Goal: Task Accomplishment & Management: Use online tool/utility

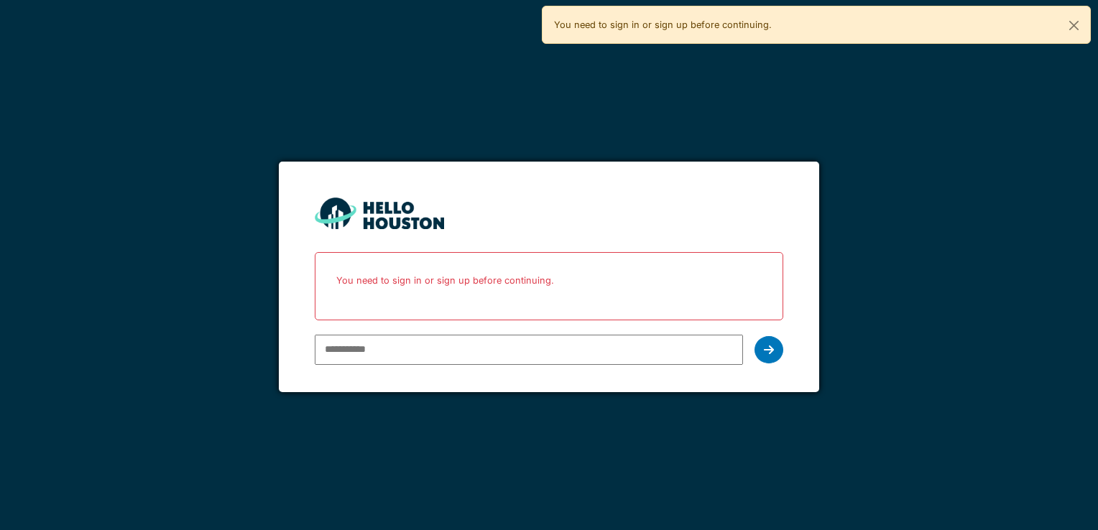
click at [407, 354] on input "email" at bounding box center [528, 350] width 427 height 30
type input "**********"
click at [771, 354] on icon at bounding box center [769, 349] width 10 height 11
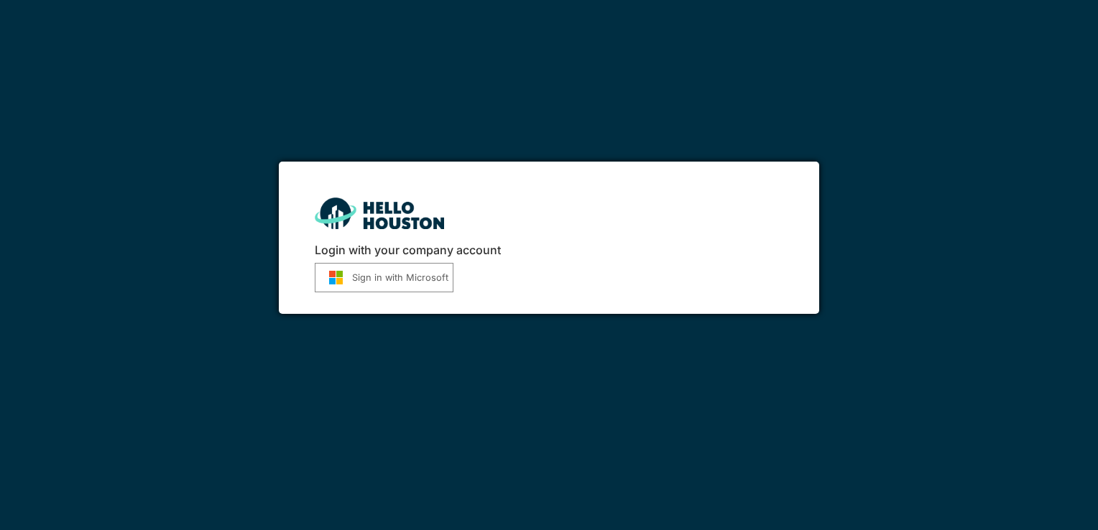
click at [411, 281] on button "Sign in with Microsoft" at bounding box center [384, 277] width 139 height 29
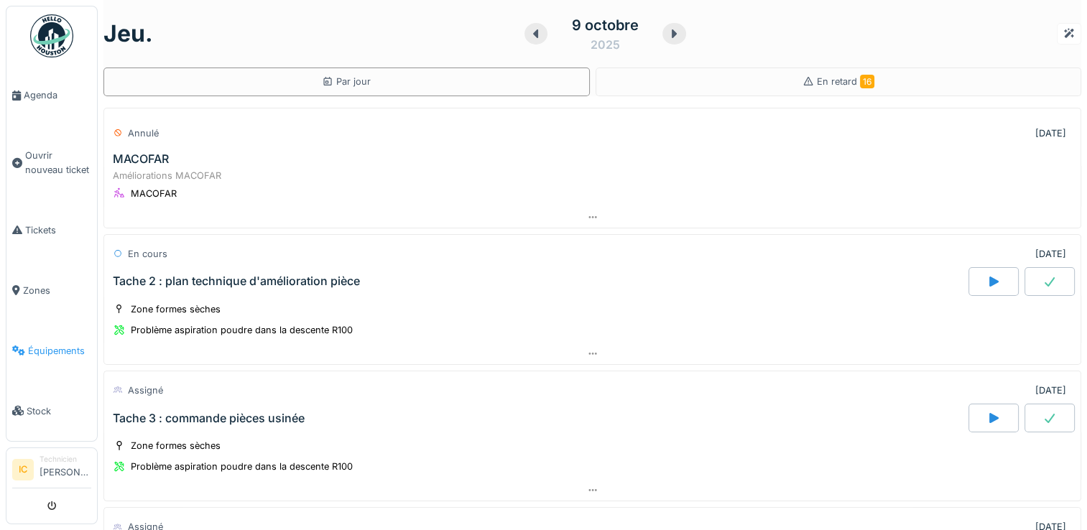
click at [54, 344] on span "Équipements" at bounding box center [59, 351] width 63 height 14
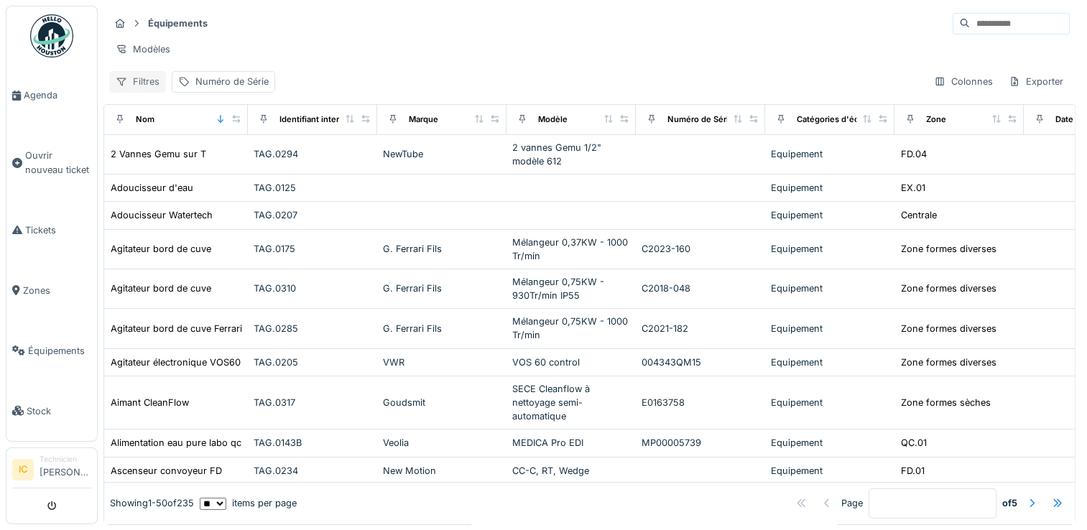
click at [154, 92] on div "Filtres" at bounding box center [137, 81] width 57 height 21
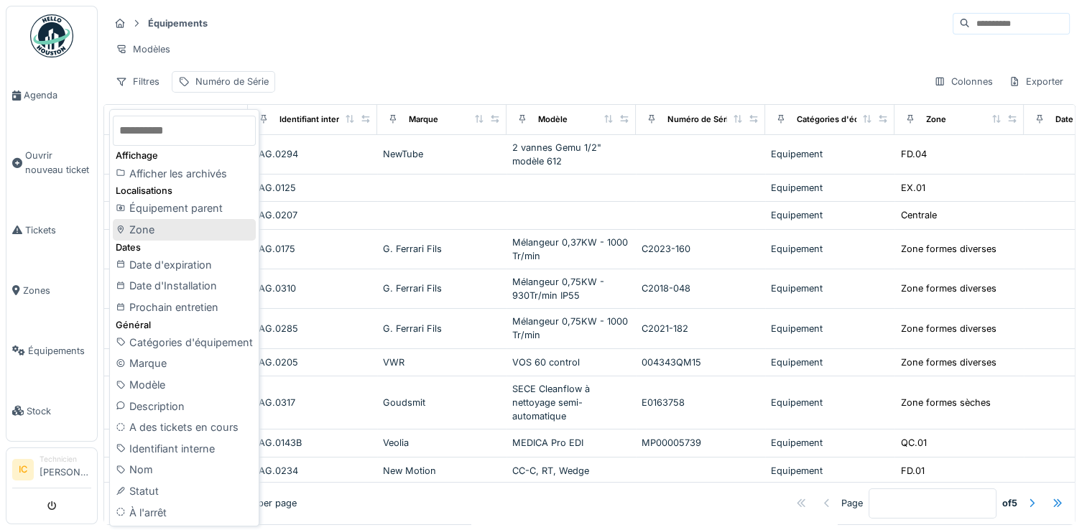
click at [155, 229] on div "Zone" at bounding box center [184, 230] width 143 height 22
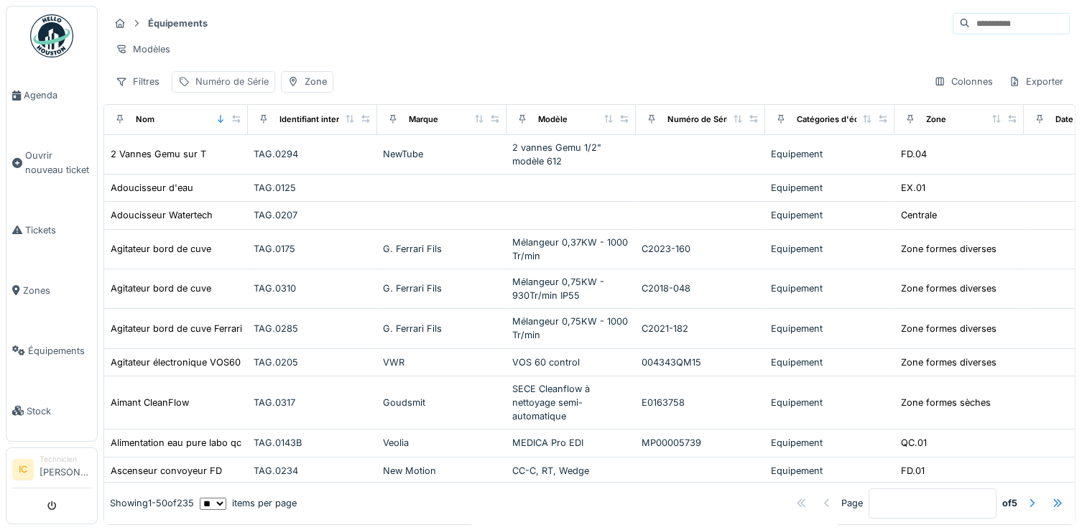
click at [218, 88] on div "Numéro de Série" at bounding box center [231, 82] width 73 height 14
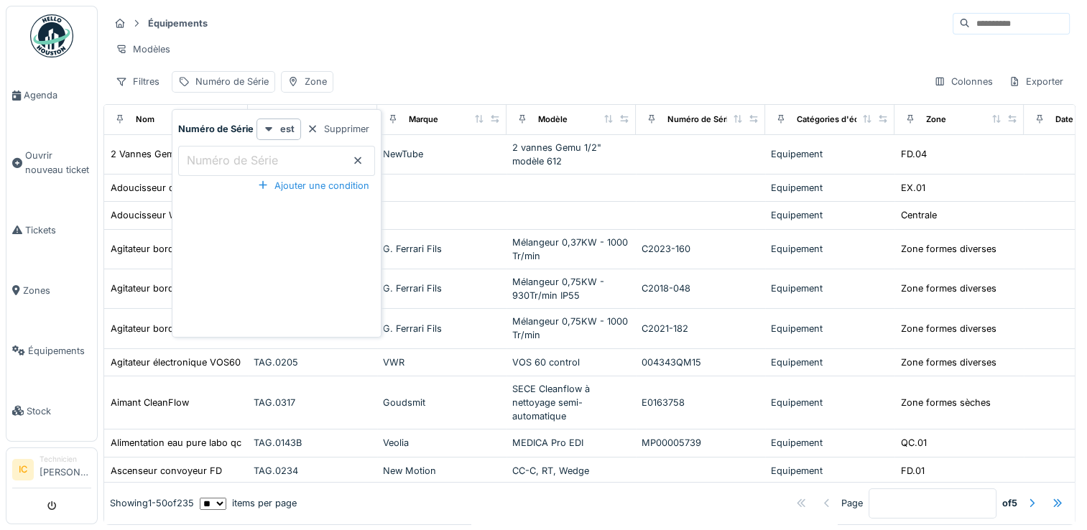
click at [282, 162] on Série_Y4Nzg "Numéro de Série" at bounding box center [276, 161] width 197 height 30
click at [282, 162] on Série_Y4Nzg "*" at bounding box center [276, 161] width 197 height 30
type Série_Y4Nzg "**"
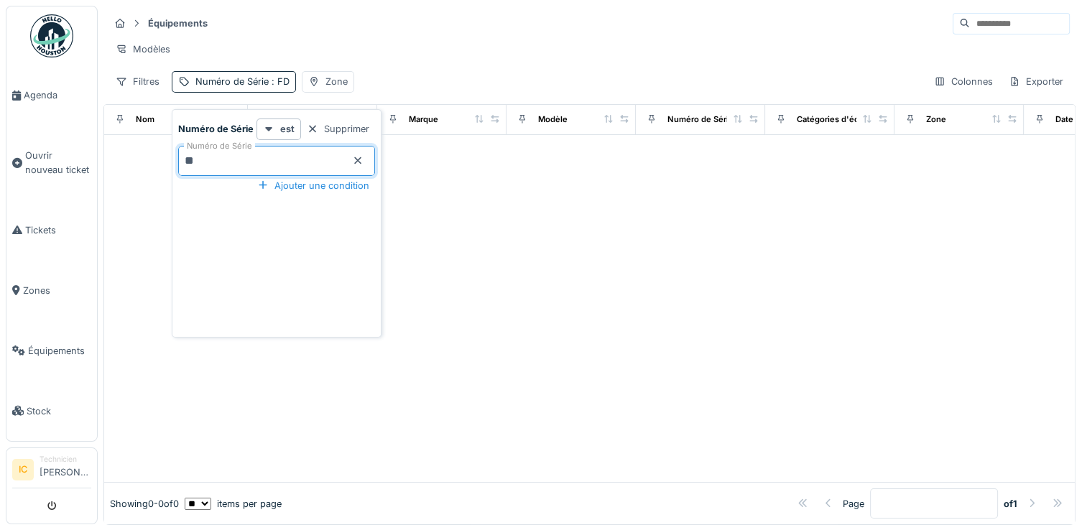
click at [438, 182] on div at bounding box center [589, 308] width 970 height 347
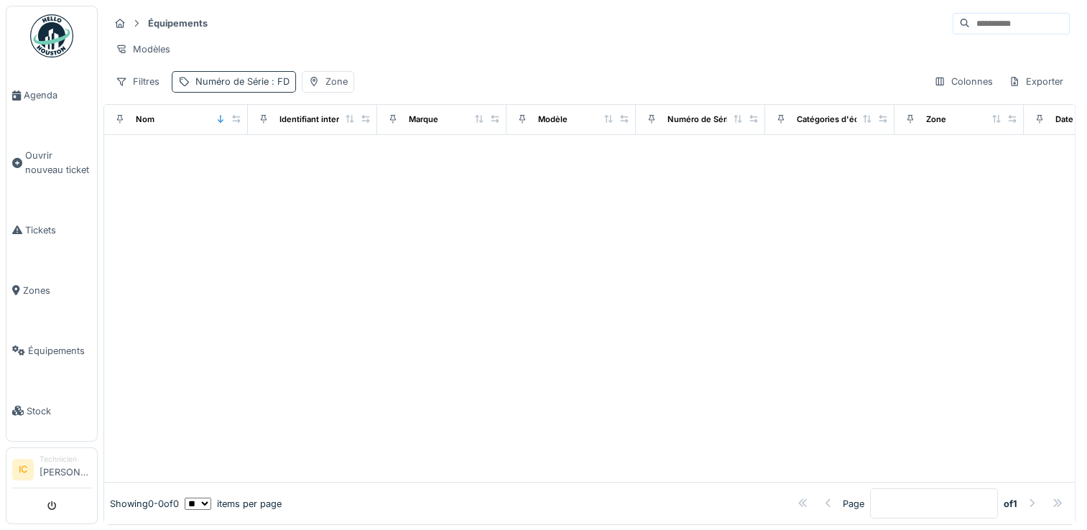
click at [238, 88] on div "Numéro de Série : FD" at bounding box center [242, 82] width 94 height 14
click at [224, 162] on Série_g4NjE "**" at bounding box center [276, 161] width 197 height 30
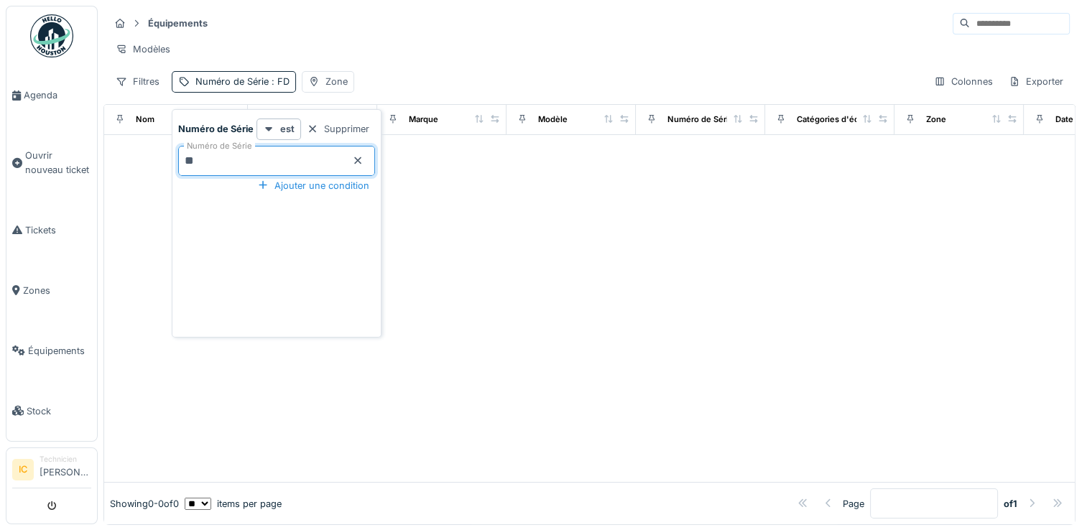
click at [356, 159] on icon at bounding box center [357, 160] width 11 height 9
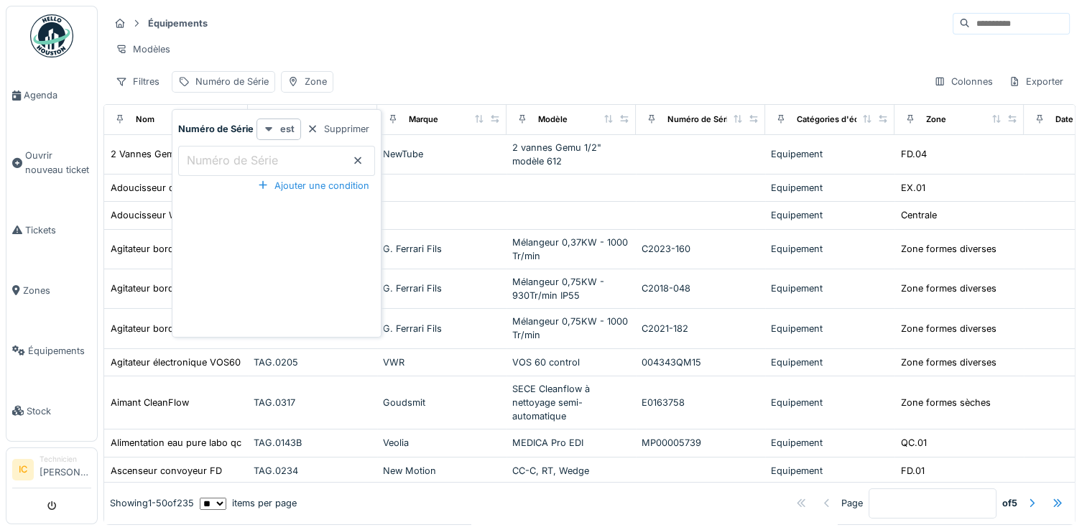
click at [274, 130] on div "est" at bounding box center [278, 129] width 45 height 21
click at [221, 210] on div "Numéro de Série est Supprimer Numéro de Série Ajouter une condition" at bounding box center [276, 226] width 203 height 215
click at [212, 129] on strong "Numéro de Série" at bounding box center [215, 129] width 75 height 14
click at [300, 92] on div "Zone" at bounding box center [307, 81] width 52 height 21
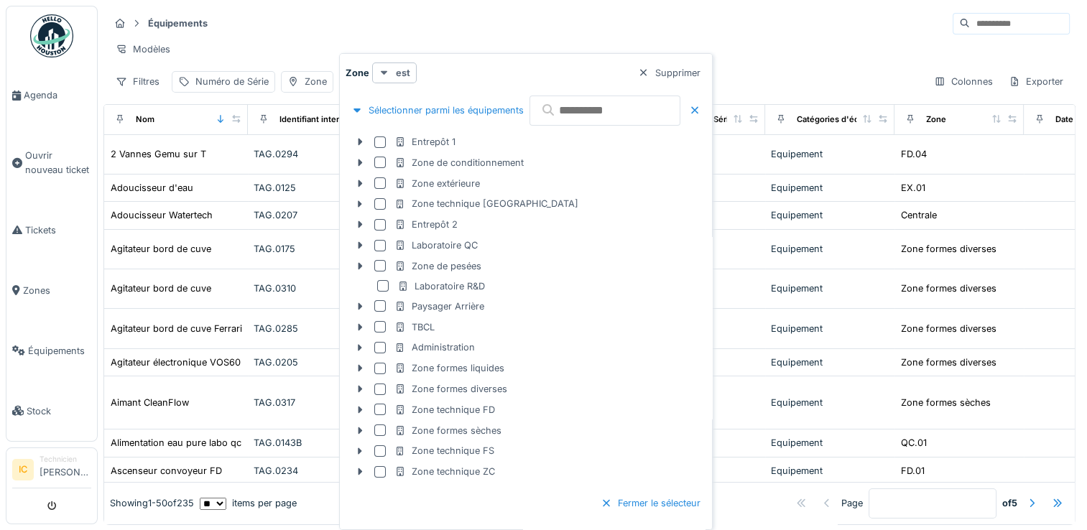
click at [386, 75] on icon at bounding box center [384, 72] width 11 height 9
click at [445, 125] on div "est (ou un des enfants)" at bounding box center [435, 126] width 121 height 22
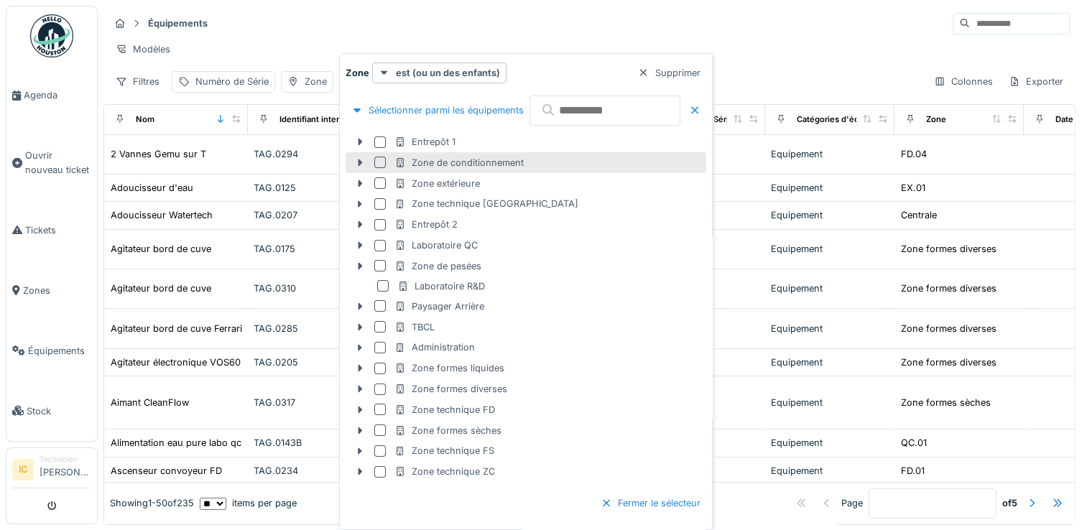
click at [445, 160] on div "Zone de conditionnement" at bounding box center [458, 163] width 129 height 14
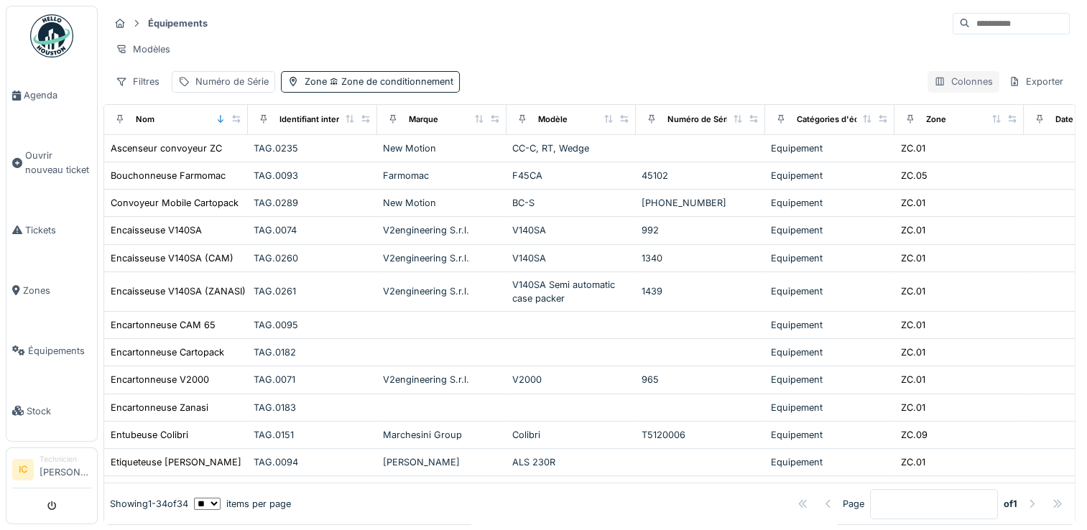
click at [947, 92] on div "Colonnes" at bounding box center [963, 81] width 72 height 21
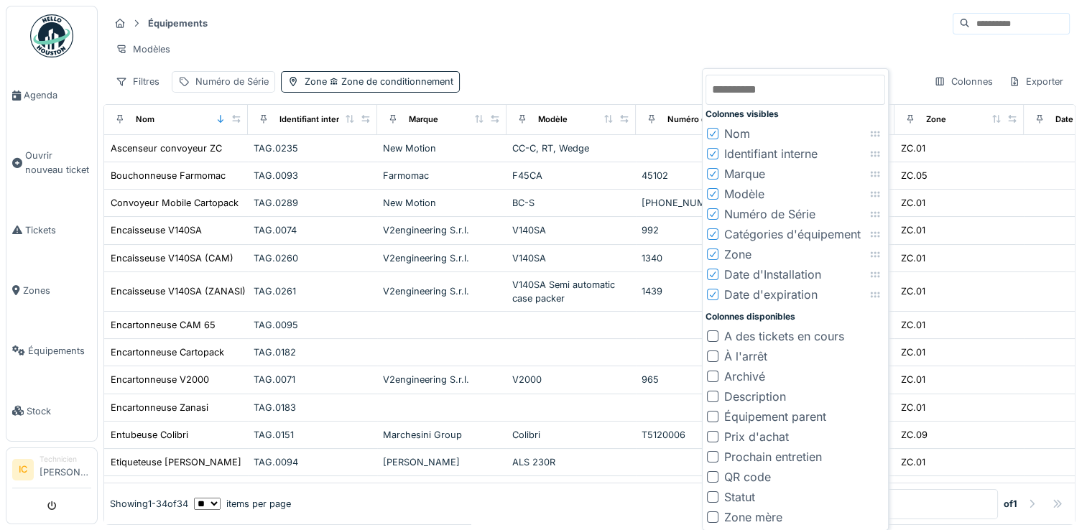
click at [784, 47] on div "Modèles" at bounding box center [589, 49] width 960 height 21
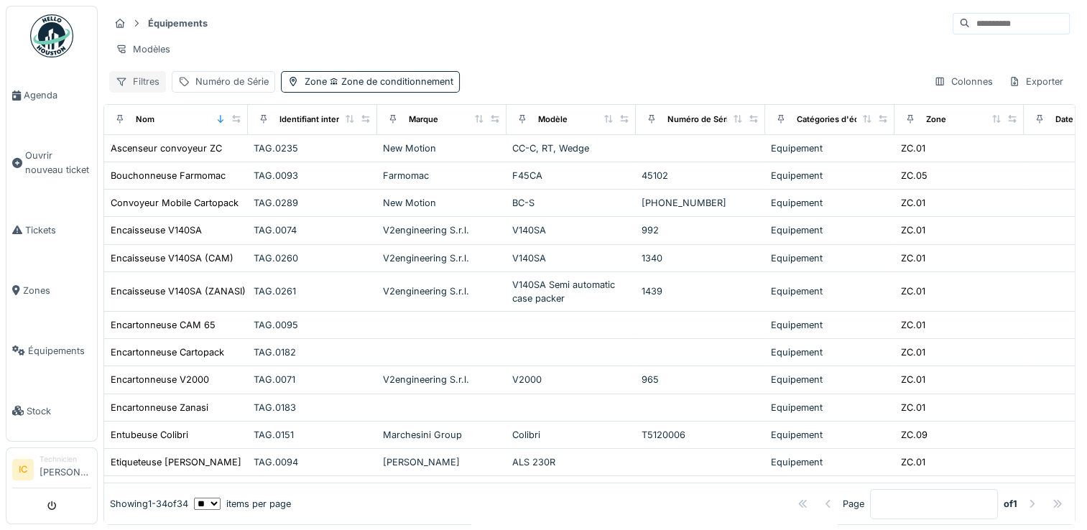
click at [138, 91] on div "Filtres" at bounding box center [137, 81] width 57 height 21
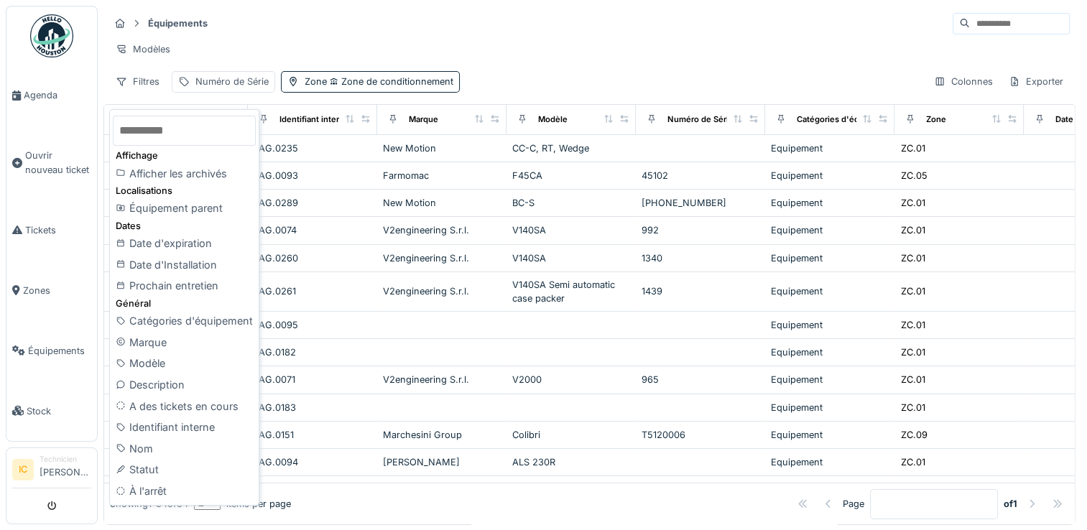
click at [528, 70] on div "Équipements Modèles Filtres Numéro de Série Zone Zone de conditionnement Colonn…" at bounding box center [589, 52] width 972 height 93
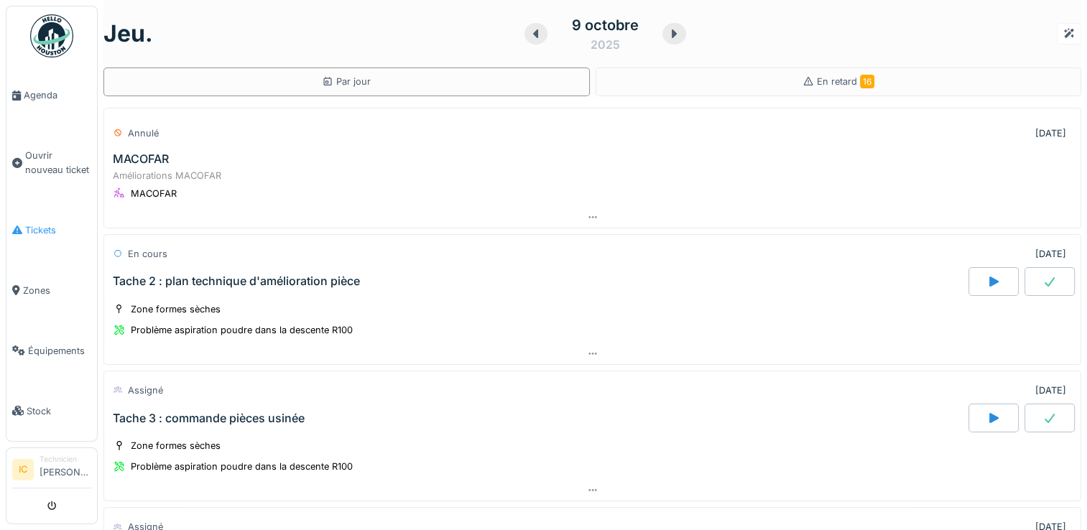
click at [35, 225] on span "Tickets" at bounding box center [58, 230] width 66 height 14
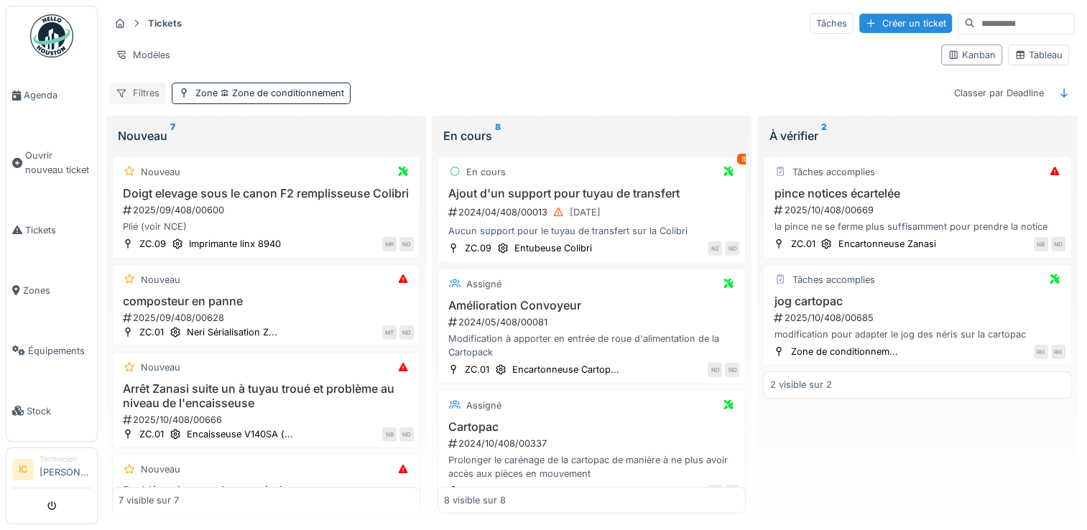
click at [145, 91] on div "Filtres" at bounding box center [137, 93] width 57 height 21
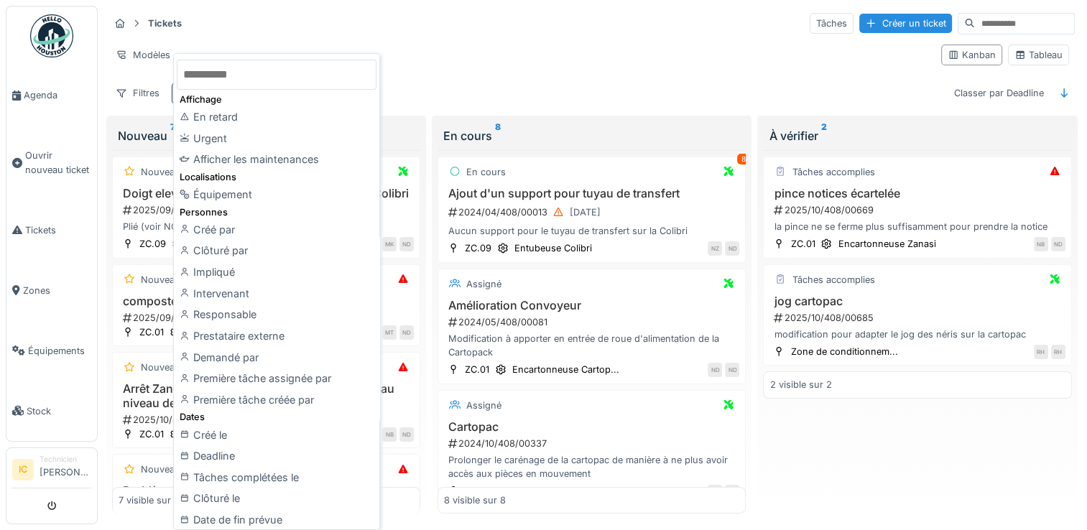
click at [453, 101] on div "Filtres Zone Zone de conditionnement Classer par Deadline" at bounding box center [591, 93] width 965 height 21
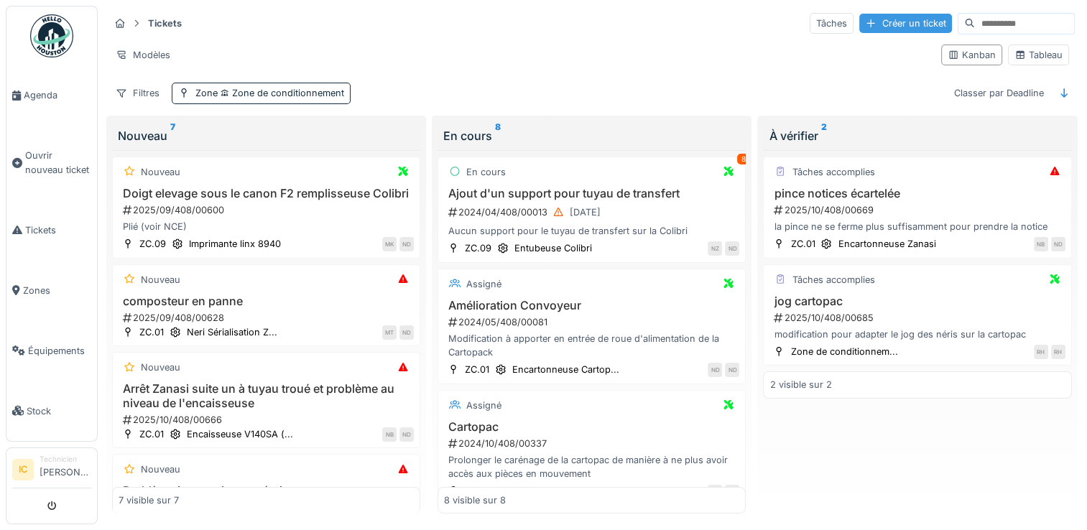
click at [861, 22] on div "Créer un ticket" at bounding box center [905, 23] width 93 height 19
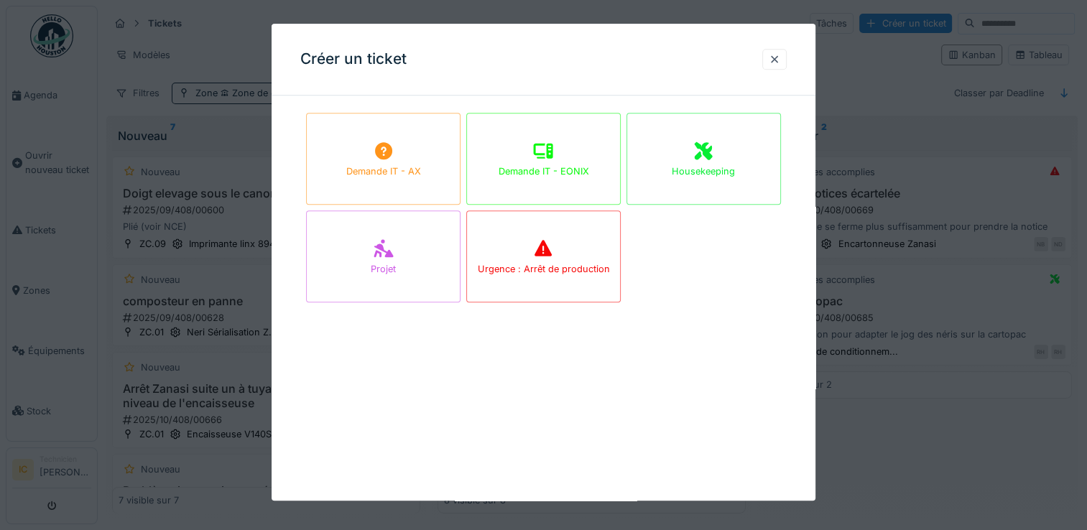
click at [556, 12] on div at bounding box center [543, 265] width 1087 height 530
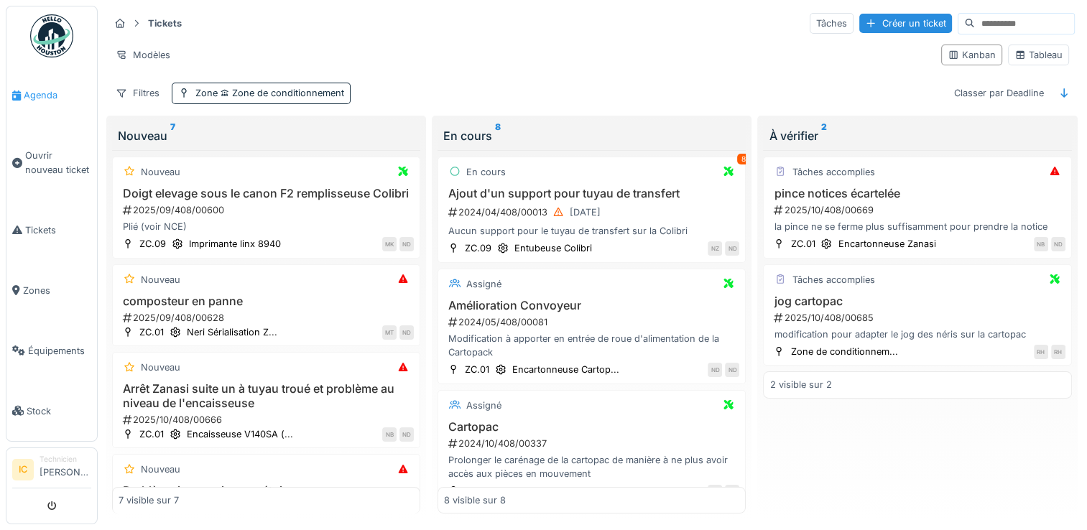
click at [40, 96] on span "Agenda" at bounding box center [58, 95] width 68 height 14
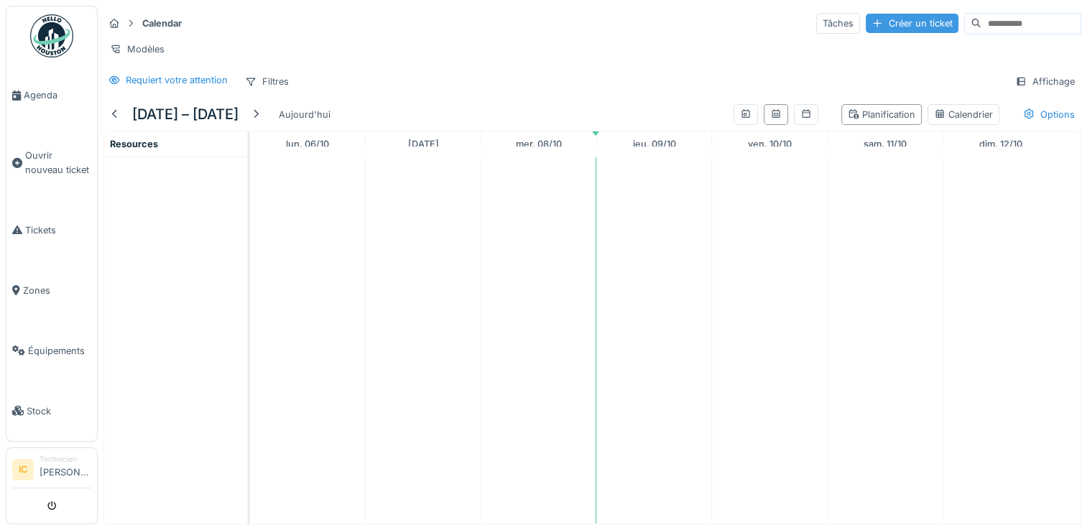
click at [866, 19] on div "Créer un ticket" at bounding box center [912, 23] width 93 height 19
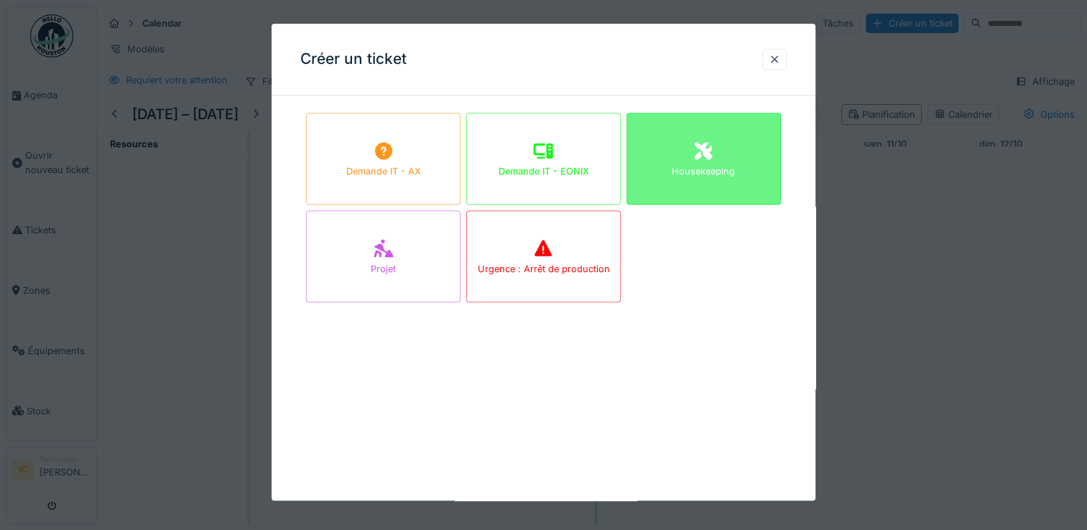
click at [709, 132] on div "Housekeeping" at bounding box center [703, 159] width 154 height 92
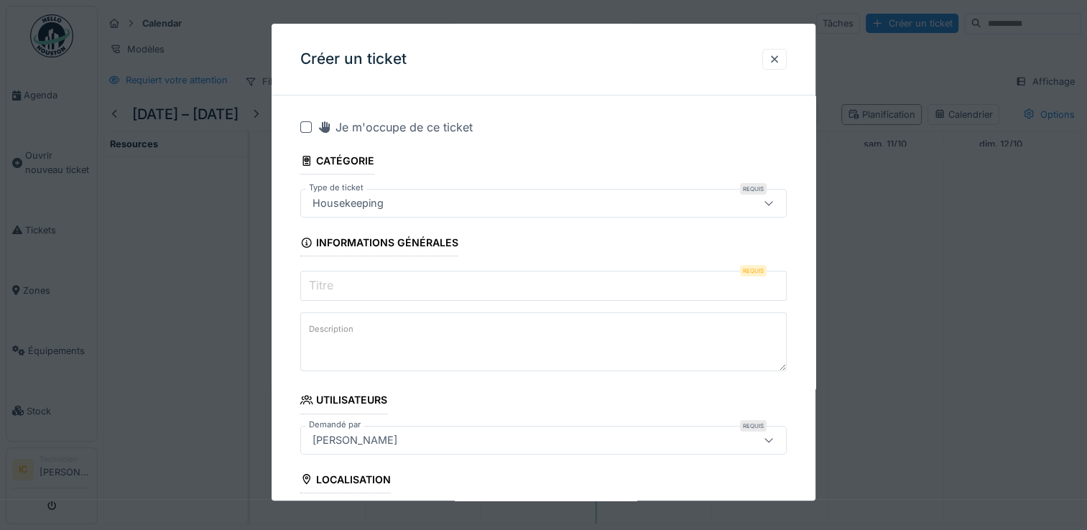
click at [368, 285] on input "Titre" at bounding box center [543, 286] width 486 height 30
drag, startPoint x: 393, startPoint y: 197, endPoint x: 315, endPoint y: 208, distance: 78.4
click at [318, 208] on div "Housekeeping" at bounding box center [514, 203] width 414 height 16
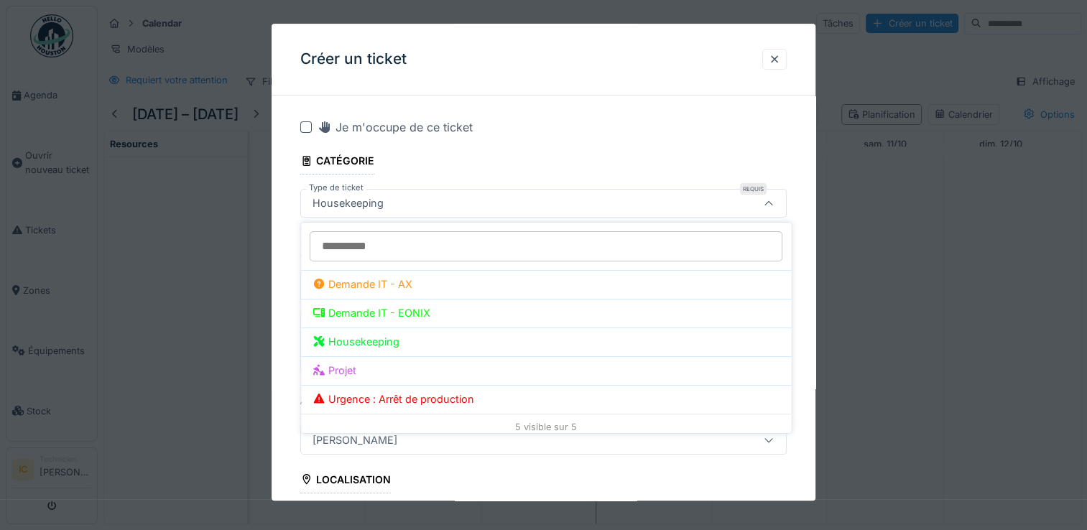
drag, startPoint x: 315, startPoint y: 208, endPoint x: 393, endPoint y: 203, distance: 77.7
click at [393, 203] on div "Housekeeping" at bounding box center [514, 203] width 414 height 16
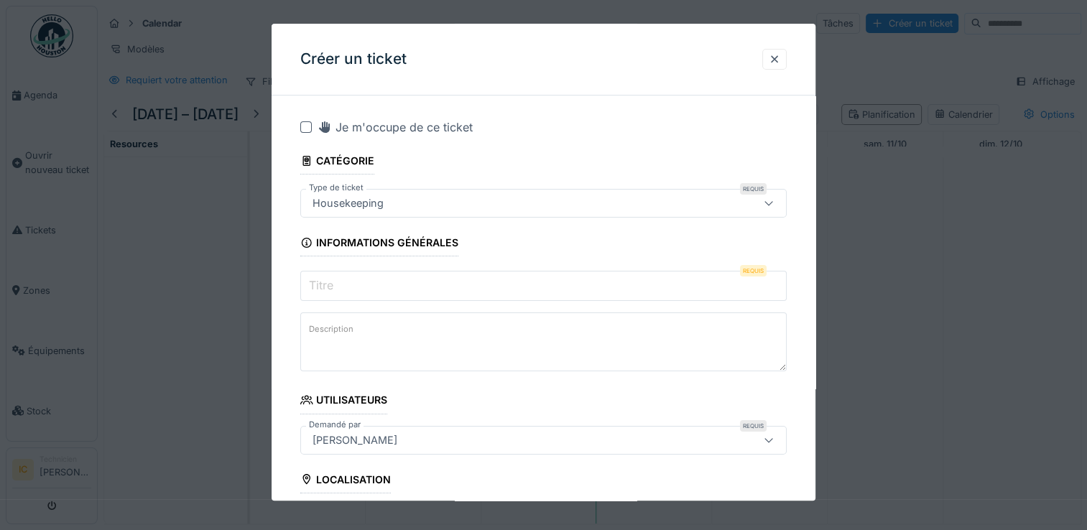
drag, startPoint x: 393, startPoint y: 203, endPoint x: 313, endPoint y: 206, distance: 79.8
click at [313, 206] on div "Housekeeping" at bounding box center [514, 203] width 414 height 16
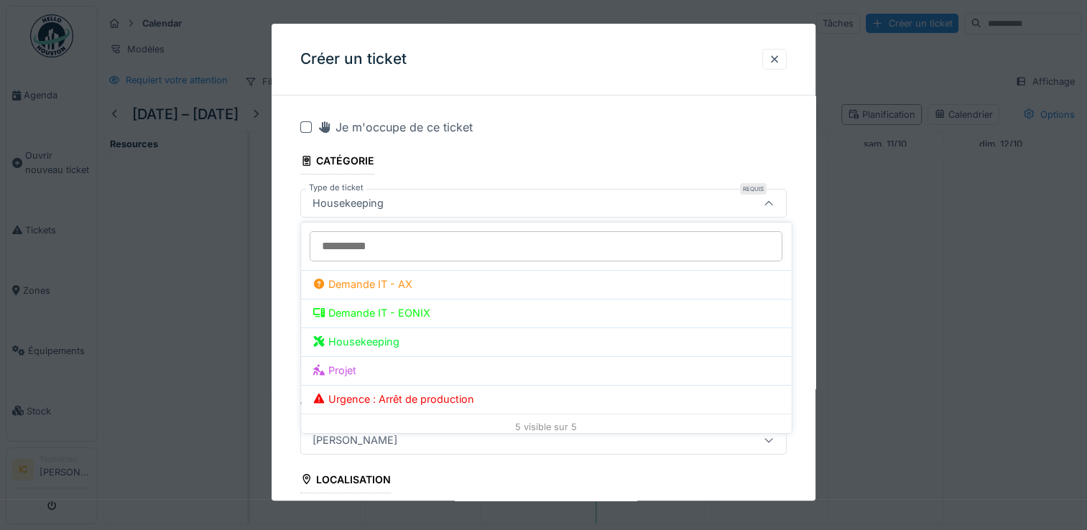
drag, startPoint x: 313, startPoint y: 206, endPoint x: 402, endPoint y: 208, distance: 88.4
click at [402, 208] on div "Housekeeping" at bounding box center [514, 203] width 414 height 16
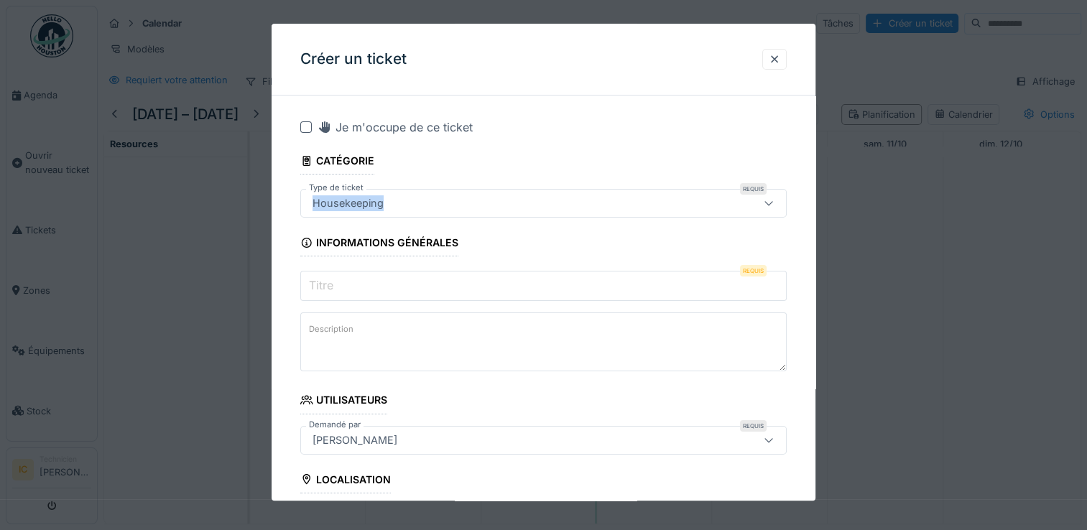
drag, startPoint x: 397, startPoint y: 207, endPoint x: 312, endPoint y: 207, distance: 84.0
click at [312, 207] on div "Housekeeping" at bounding box center [514, 203] width 414 height 16
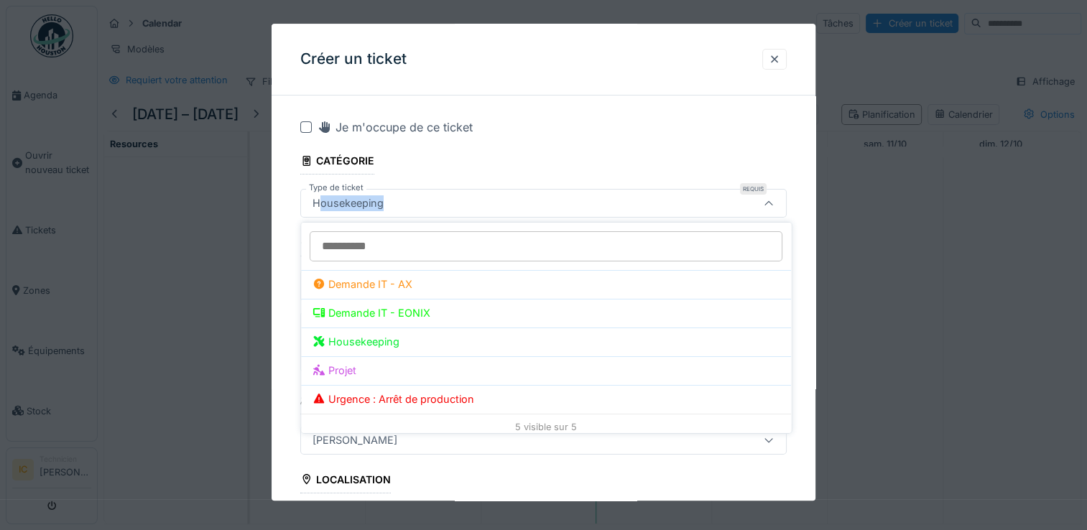
click at [316, 210] on div "Housekeeping" at bounding box center [514, 203] width 414 height 16
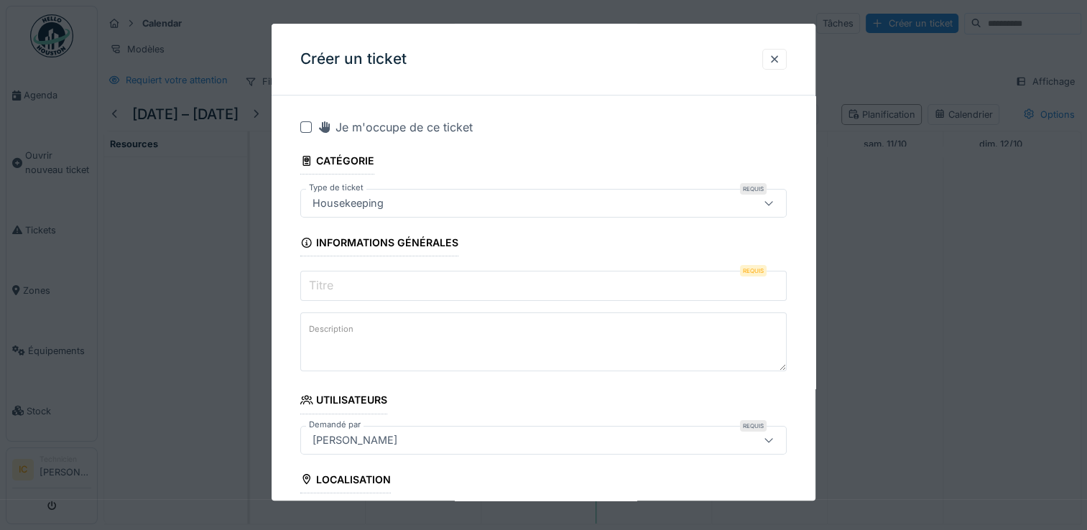
drag, startPoint x: 316, startPoint y: 210, endPoint x: 284, endPoint y: 256, distance: 56.2
click at [377, 292] on input "Titre" at bounding box center [543, 286] width 486 height 30
paste input "**********"
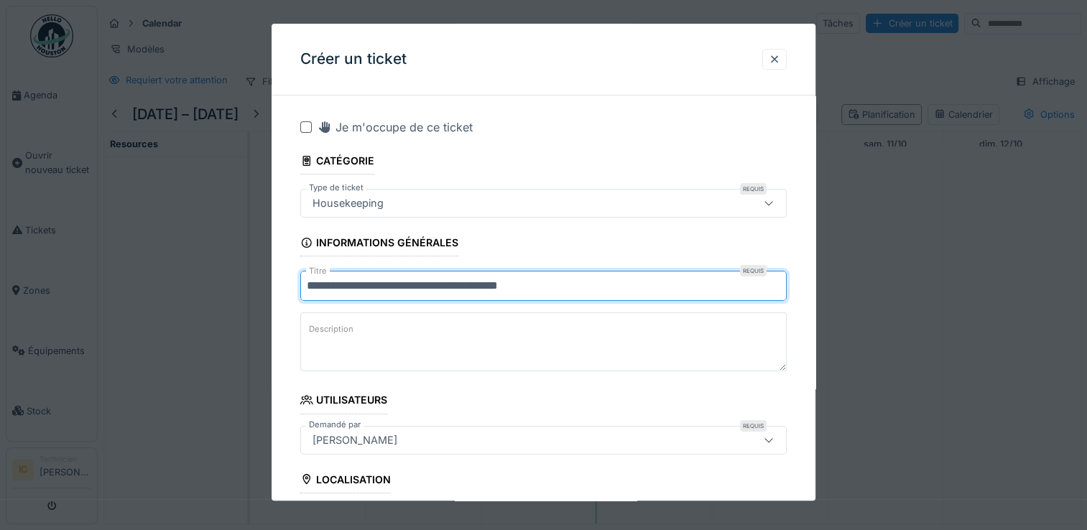
type input "**********"
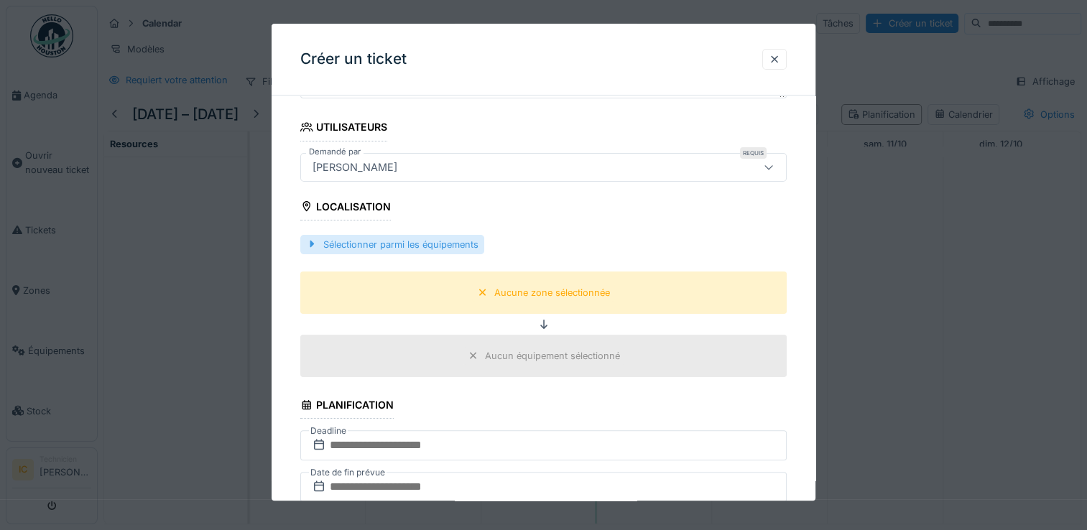
scroll to position [359, 0]
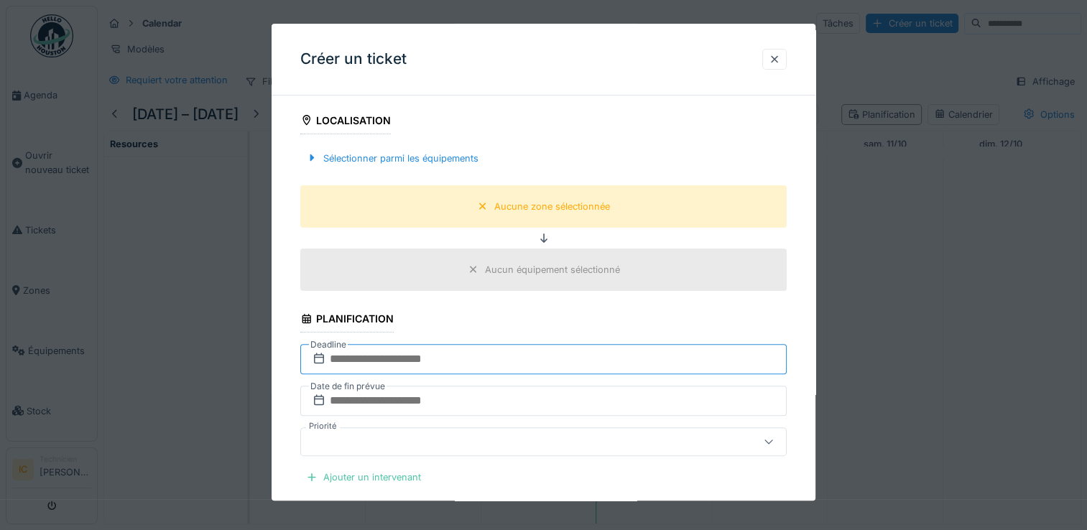
click at [386, 357] on input "text" at bounding box center [543, 359] width 486 height 30
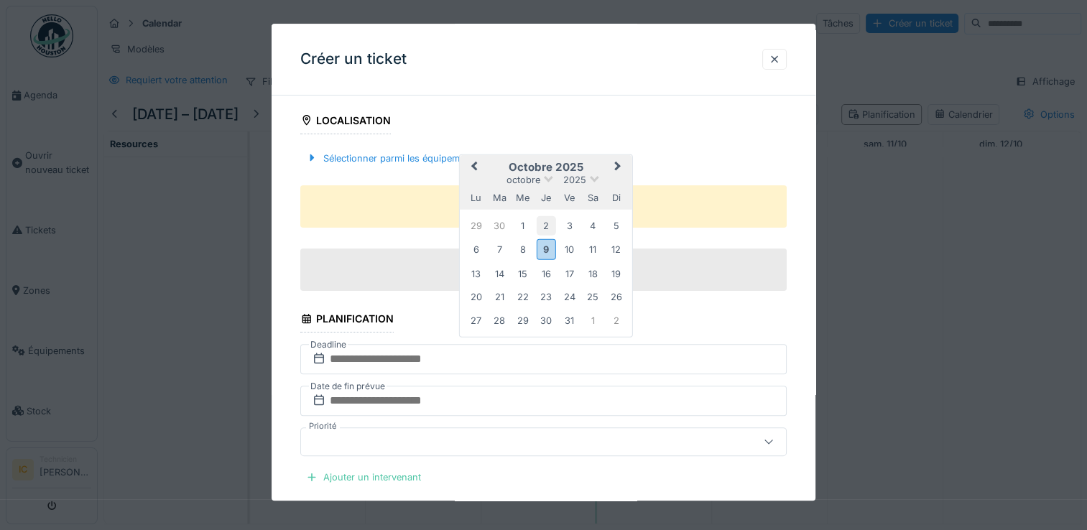
click at [541, 223] on div "2" at bounding box center [545, 225] width 19 height 19
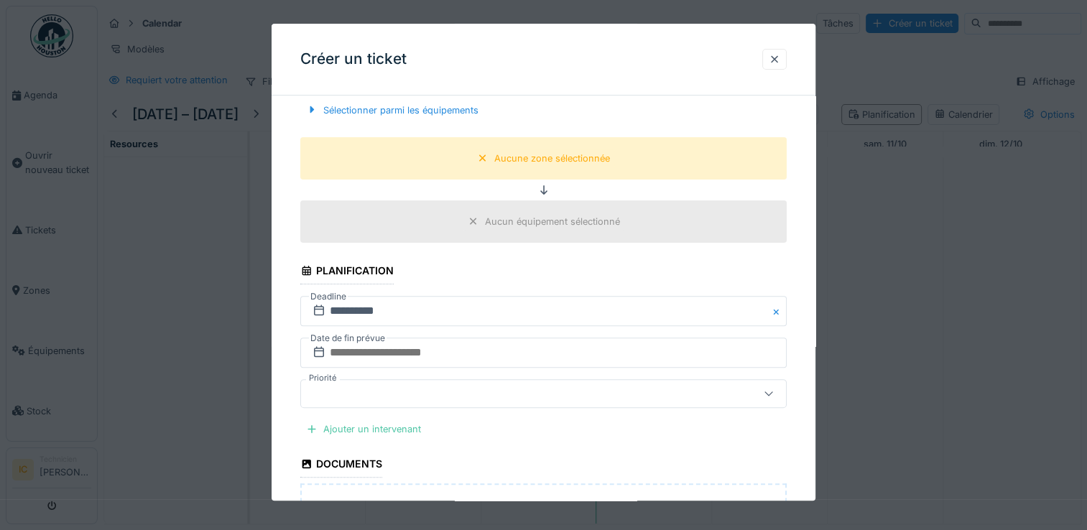
scroll to position [431, 0]
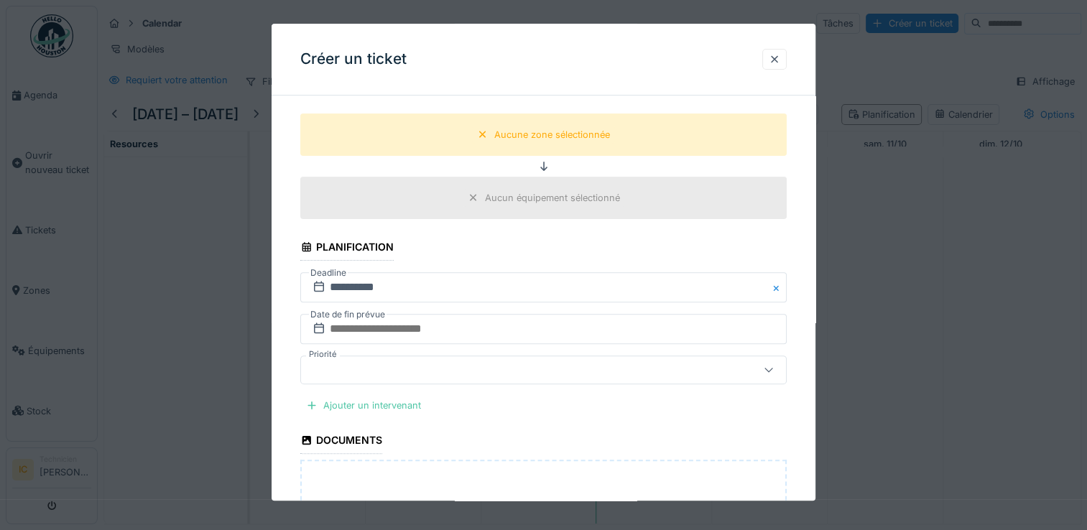
click at [771, 370] on icon at bounding box center [768, 370] width 11 height 9
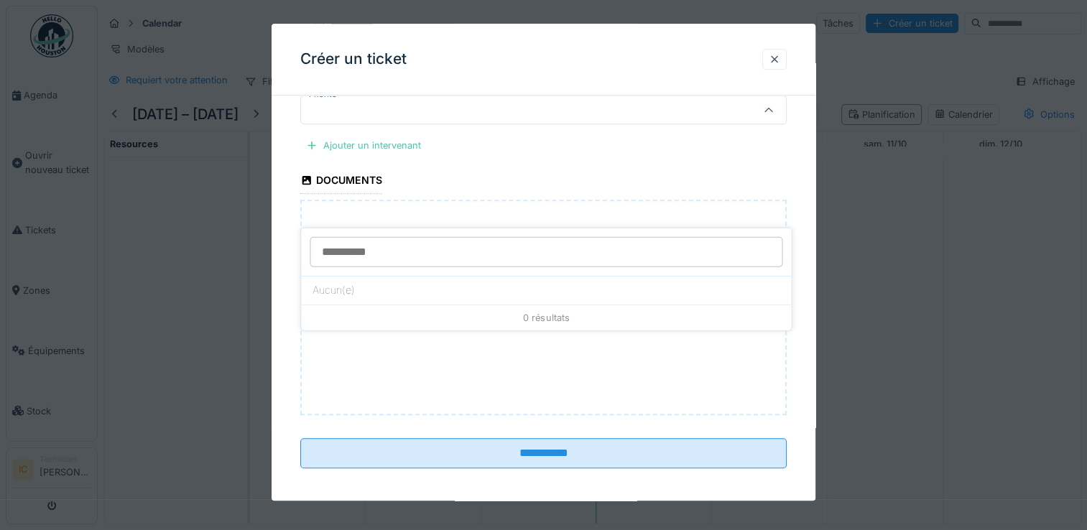
scroll to position [695, 0]
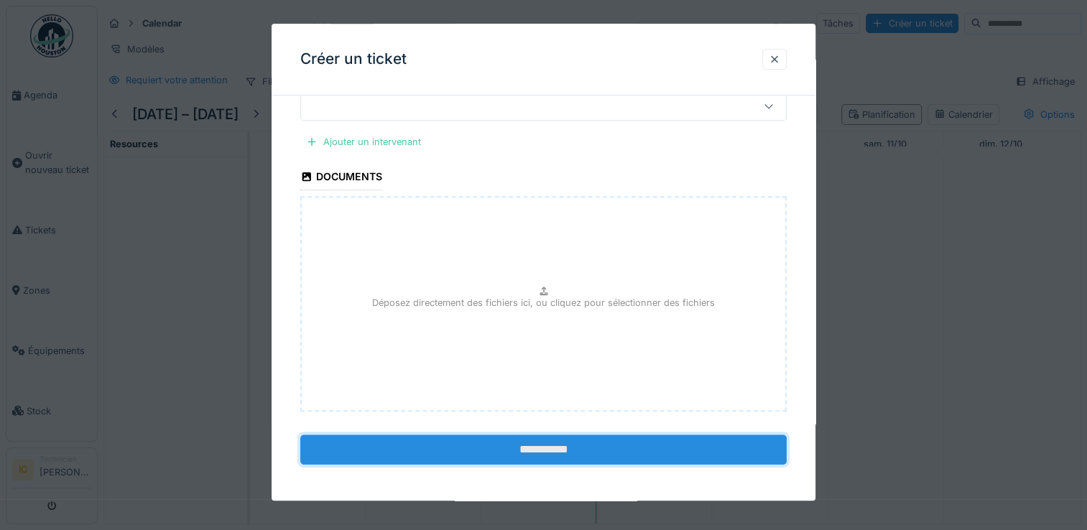
click at [590, 447] on input "**********" at bounding box center [543, 450] width 486 height 30
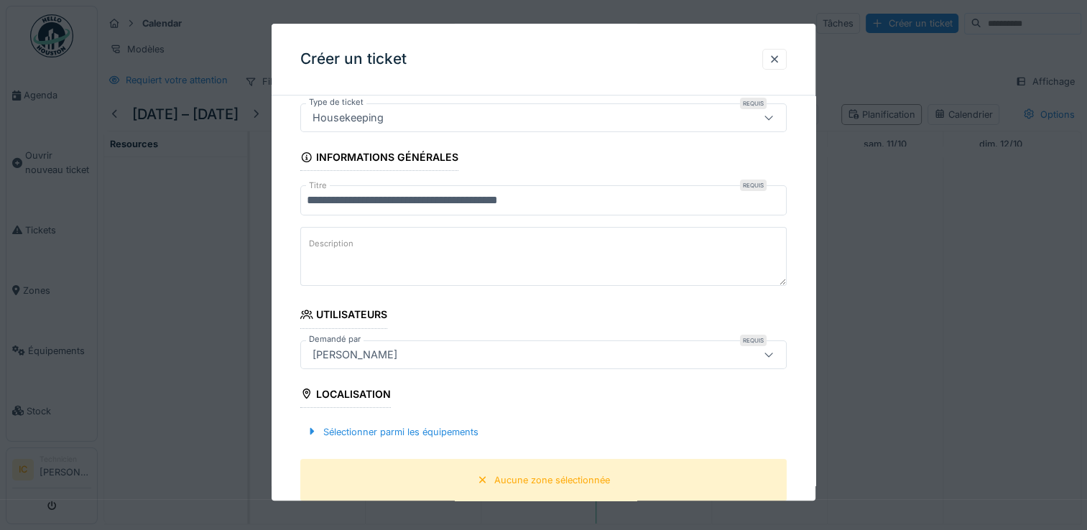
scroll to position [0, 0]
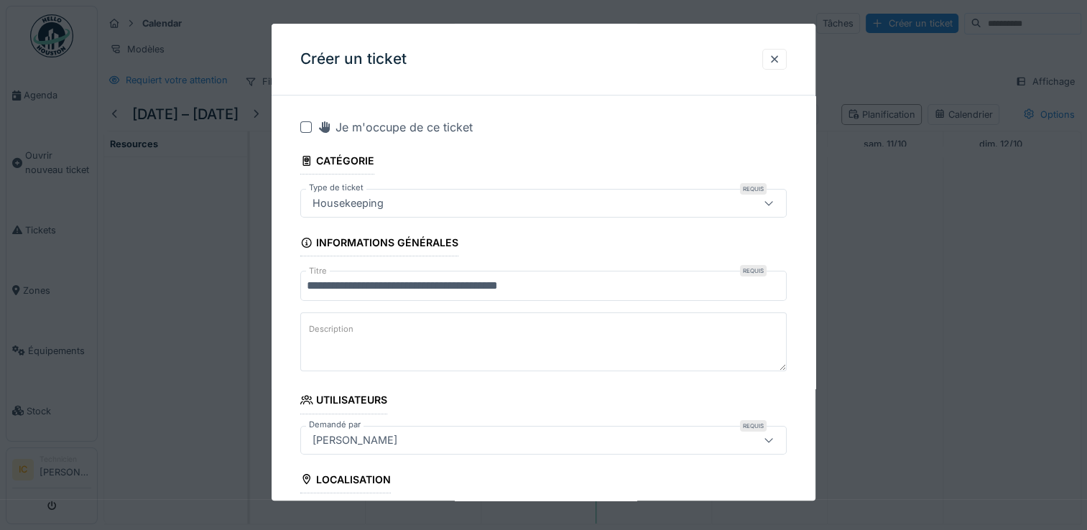
click at [302, 128] on div at bounding box center [305, 126] width 11 height 11
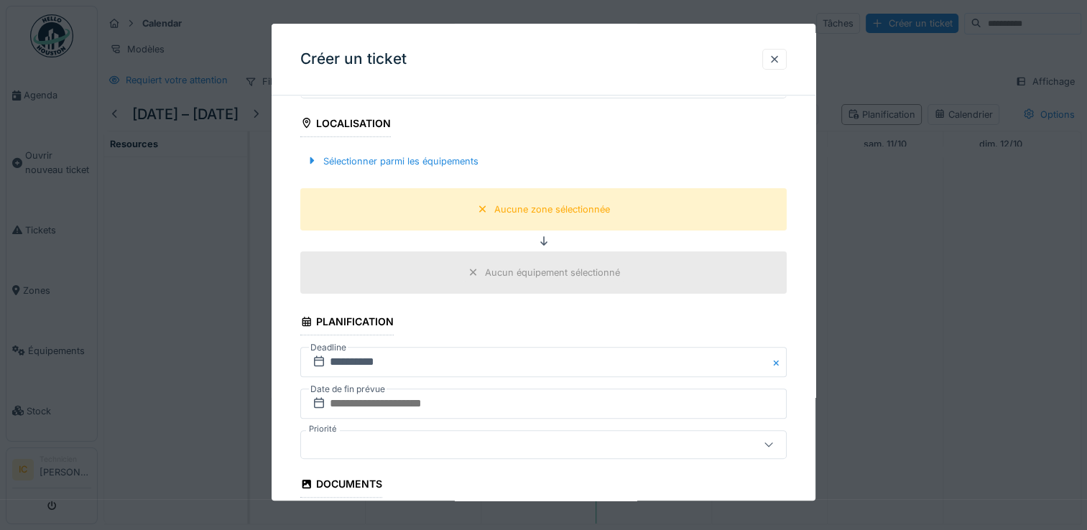
scroll to position [359, 0]
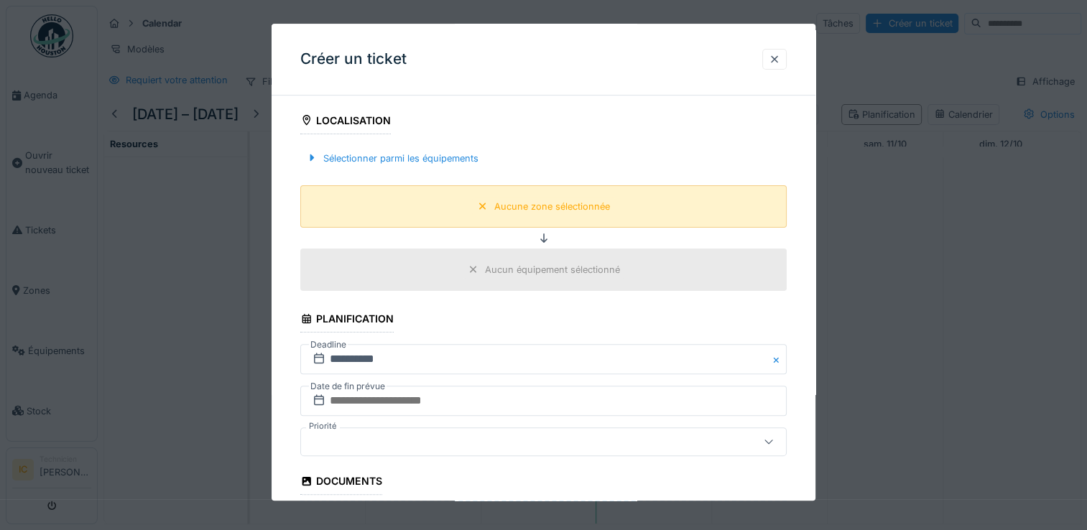
click at [547, 208] on div "Aucune zone sélectionnée" at bounding box center [552, 207] width 116 height 14
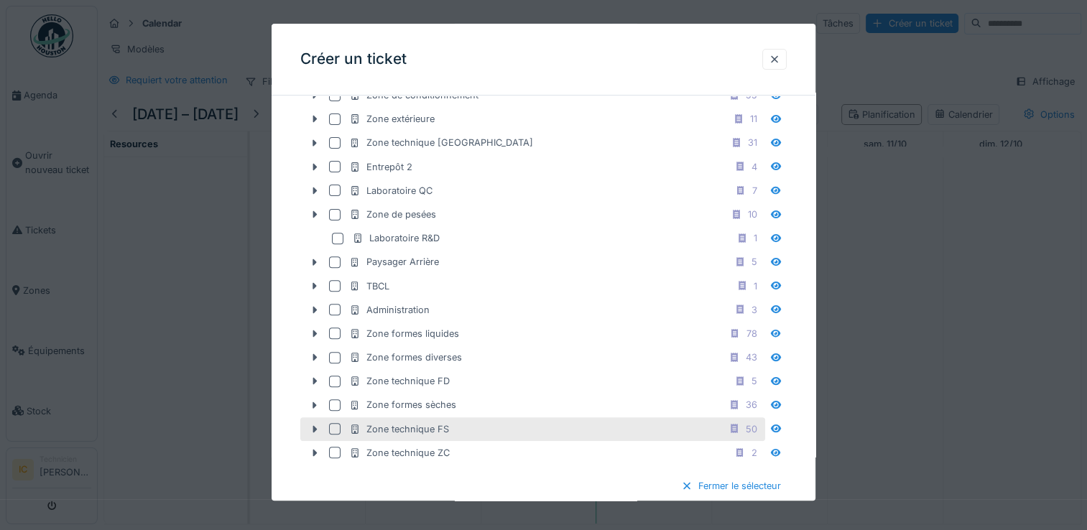
scroll to position [503, 0]
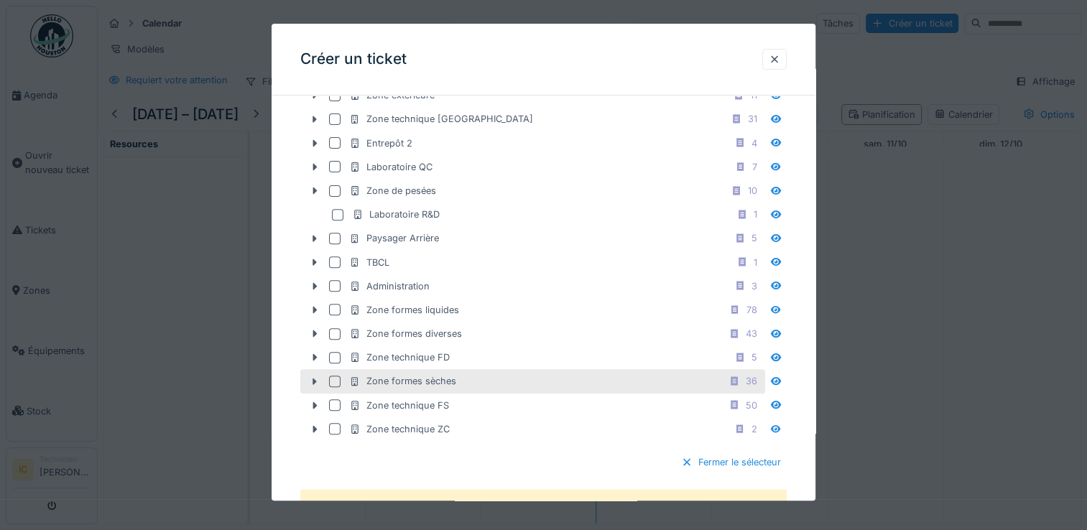
click at [337, 376] on div at bounding box center [334, 381] width 11 height 11
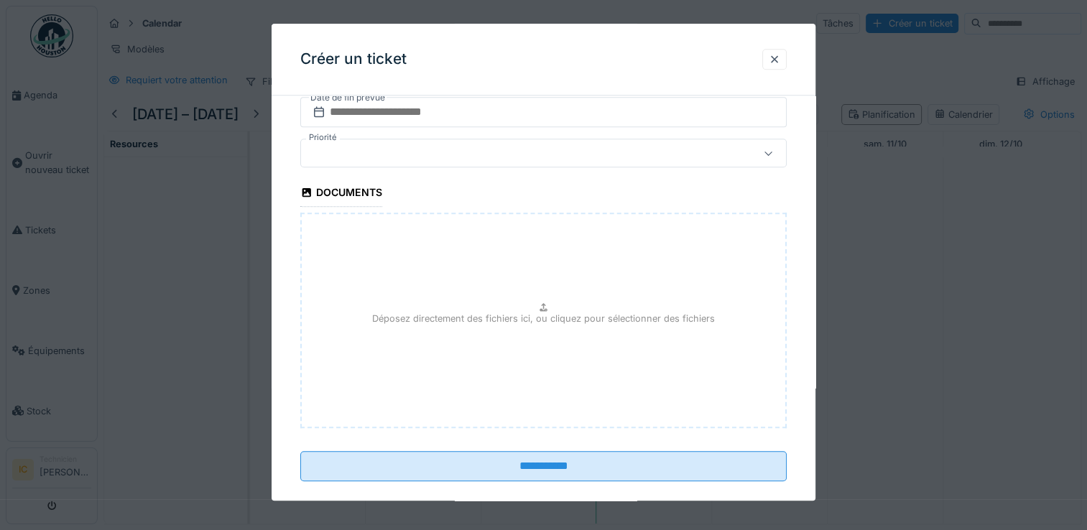
scroll to position [1106, 0]
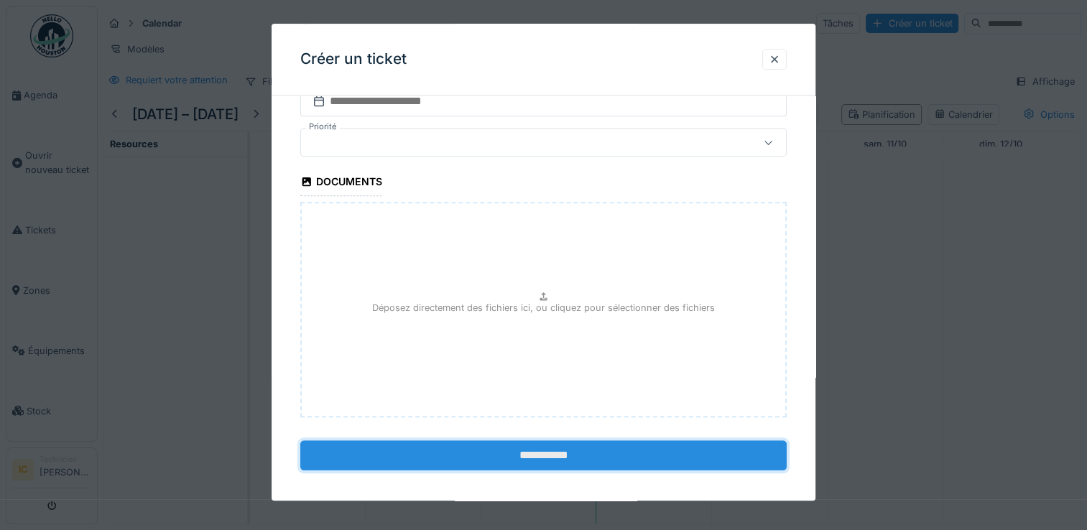
click at [550, 453] on input "**********" at bounding box center [543, 455] width 486 height 30
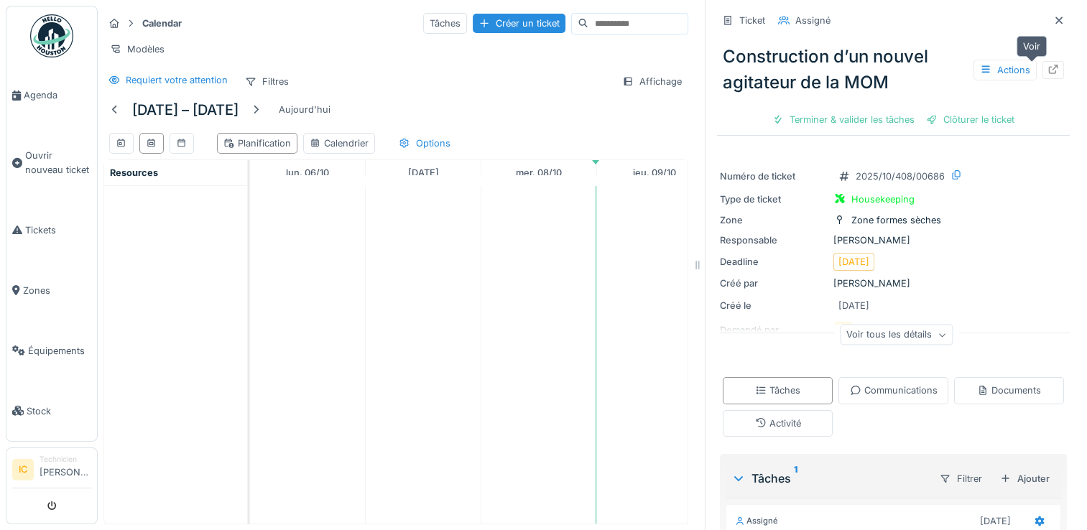
click at [1047, 63] on div at bounding box center [1052, 70] width 11 height 14
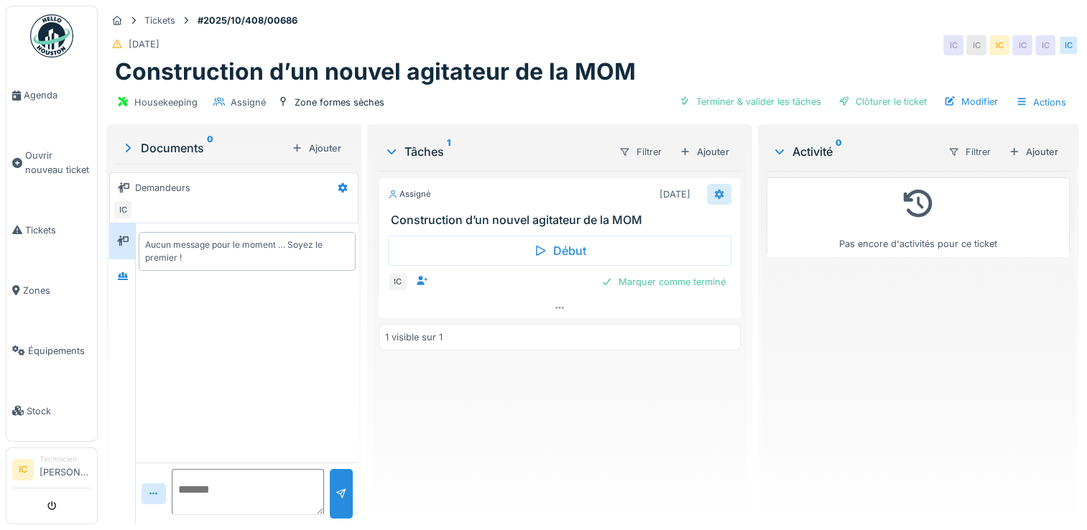
click at [713, 190] on icon at bounding box center [718, 194] width 11 height 9
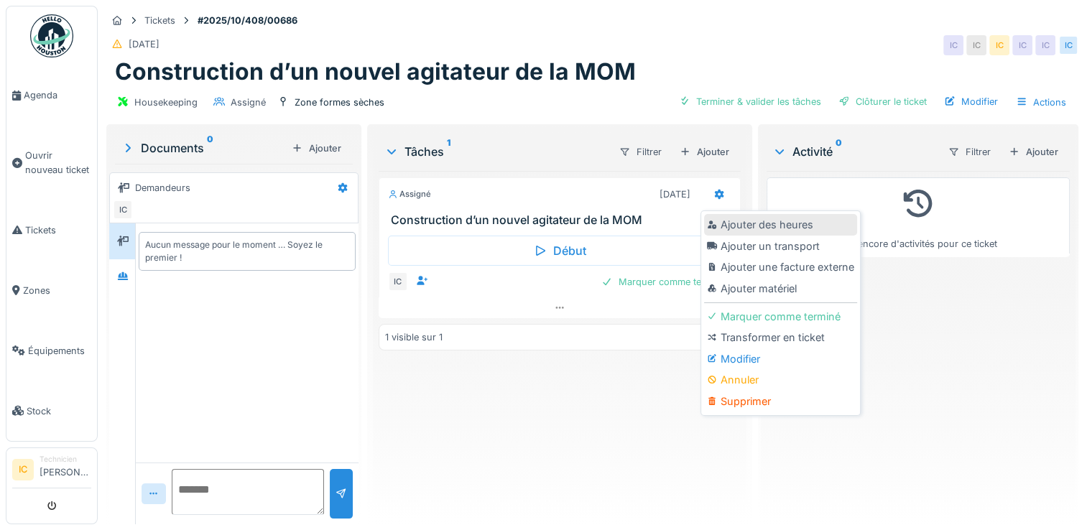
click at [750, 221] on div "Ajouter des heures" at bounding box center [780, 225] width 153 height 22
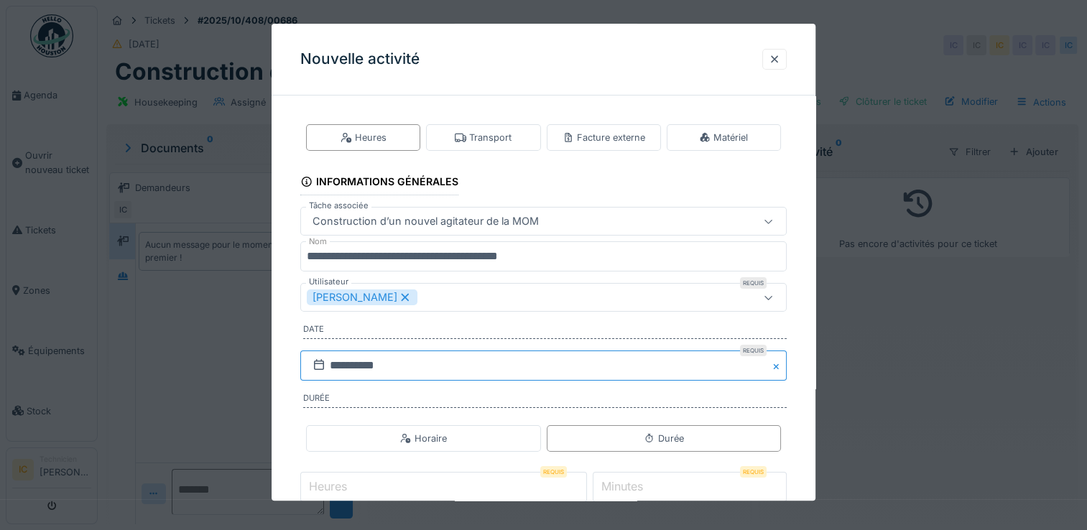
click at [419, 363] on input "**********" at bounding box center [543, 366] width 486 height 30
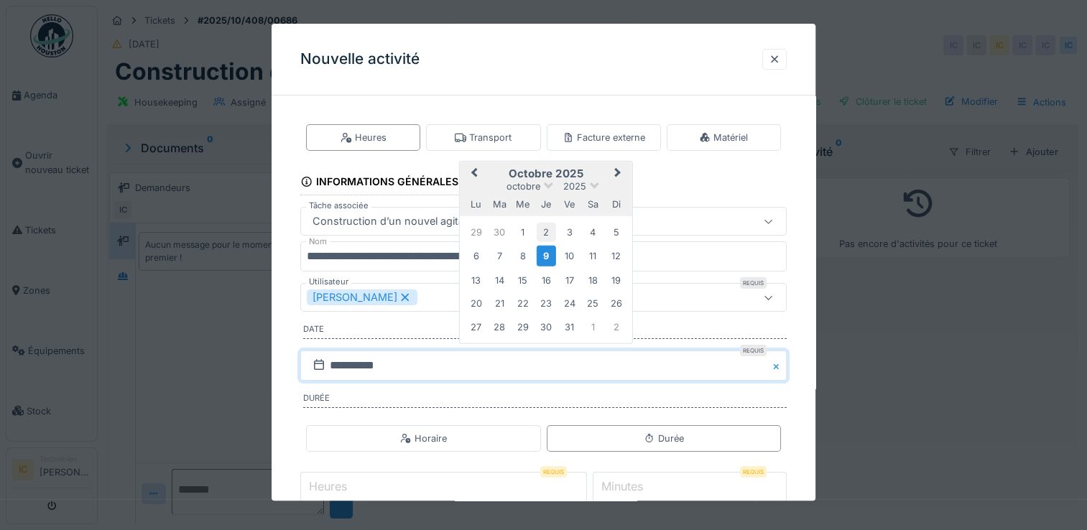
click at [543, 228] on div "2" at bounding box center [545, 232] width 19 height 19
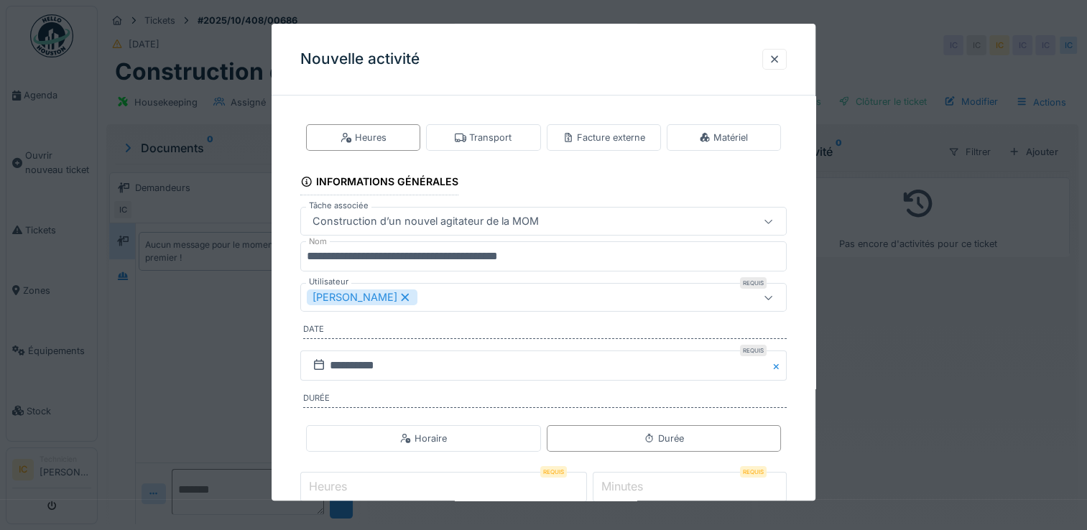
scroll to position [72, 0]
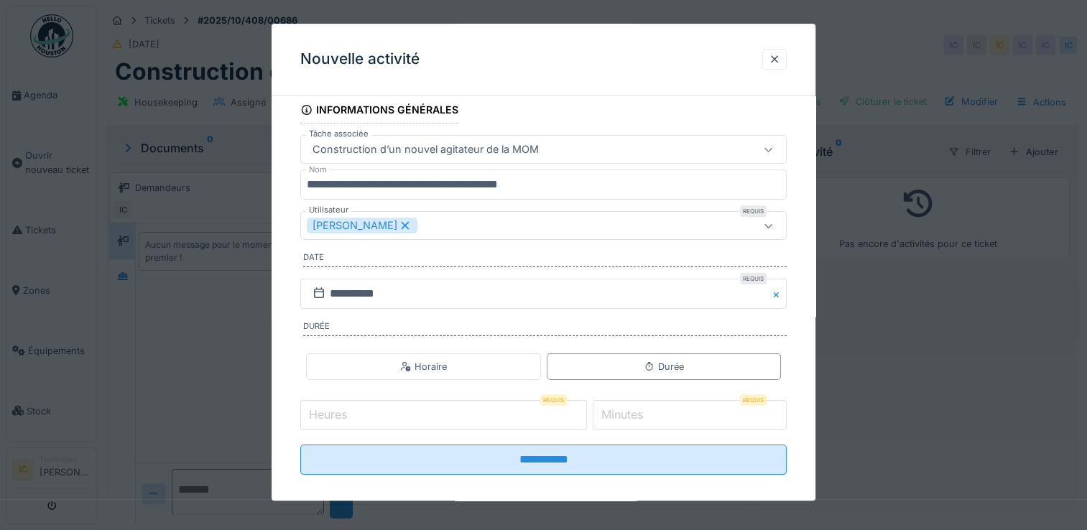
click at [568, 415] on input "Heures" at bounding box center [443, 415] width 287 height 30
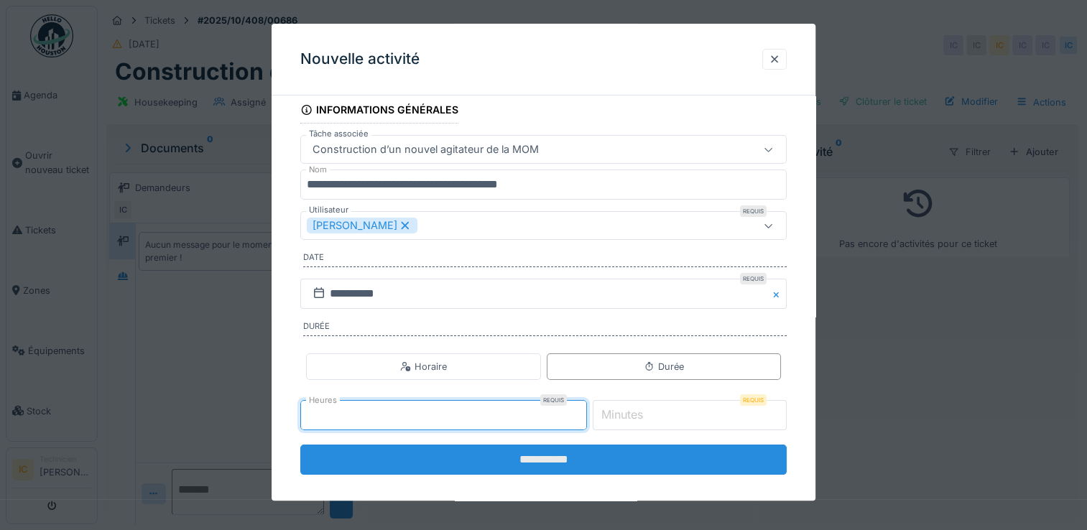
type input "*"
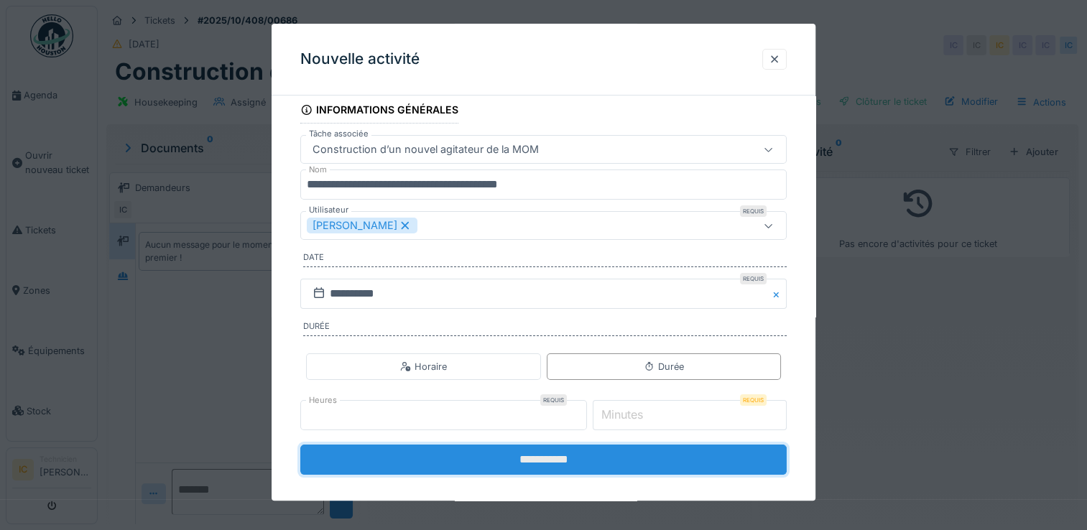
click at [571, 458] on input "**********" at bounding box center [543, 460] width 486 height 30
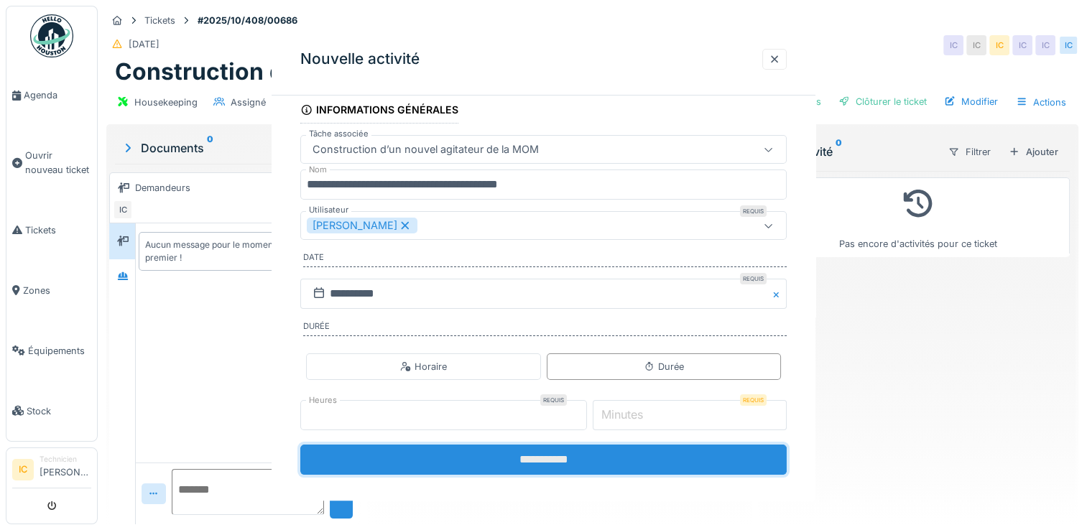
scroll to position [0, 0]
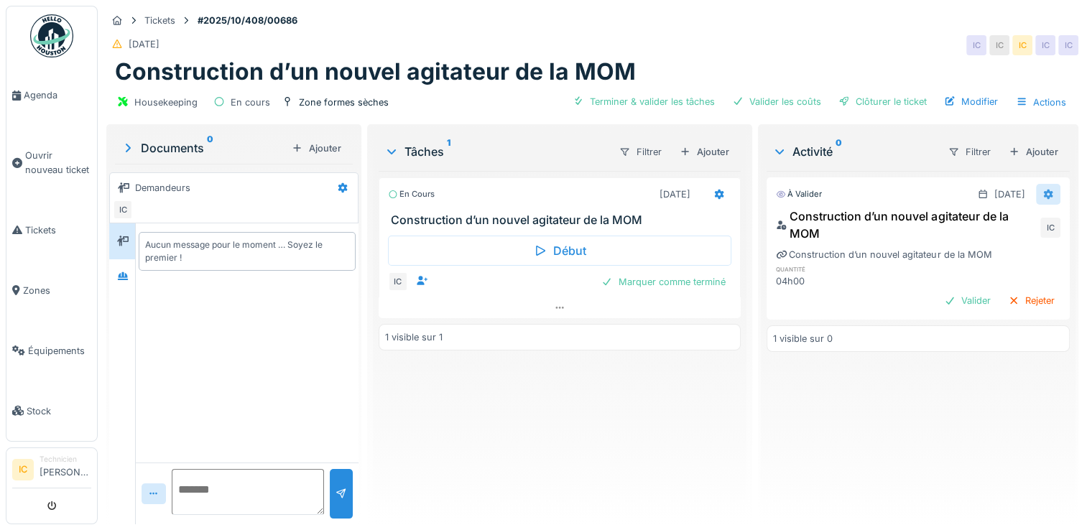
click at [1044, 195] on icon at bounding box center [1048, 194] width 9 height 10
click at [997, 381] on div "À valider [DATE] Construction d’un nouvel agitateur de la MOM IC Construction d…" at bounding box center [917, 342] width 303 height 342
click at [713, 187] on div at bounding box center [718, 194] width 11 height 14
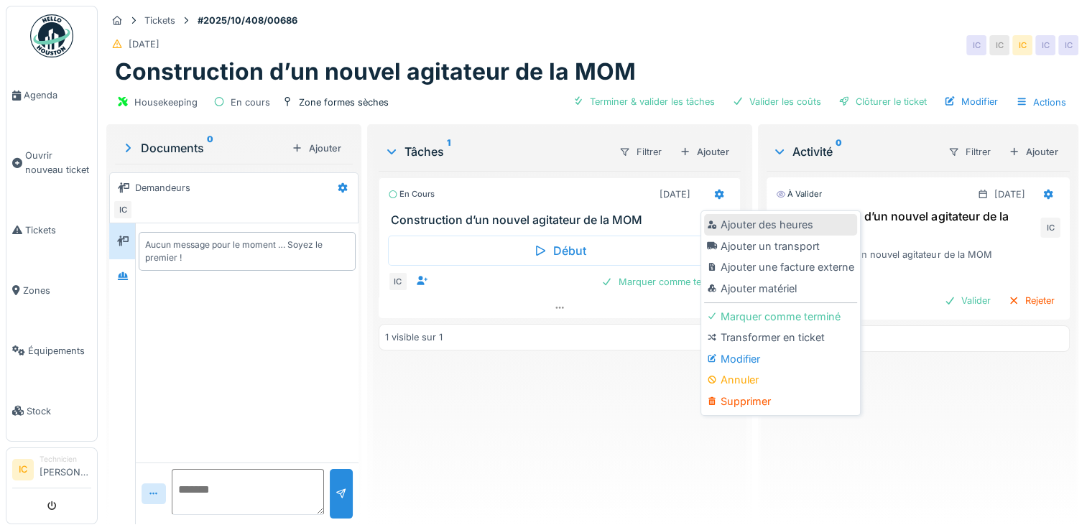
click at [764, 226] on div "Ajouter des heures" at bounding box center [780, 225] width 153 height 22
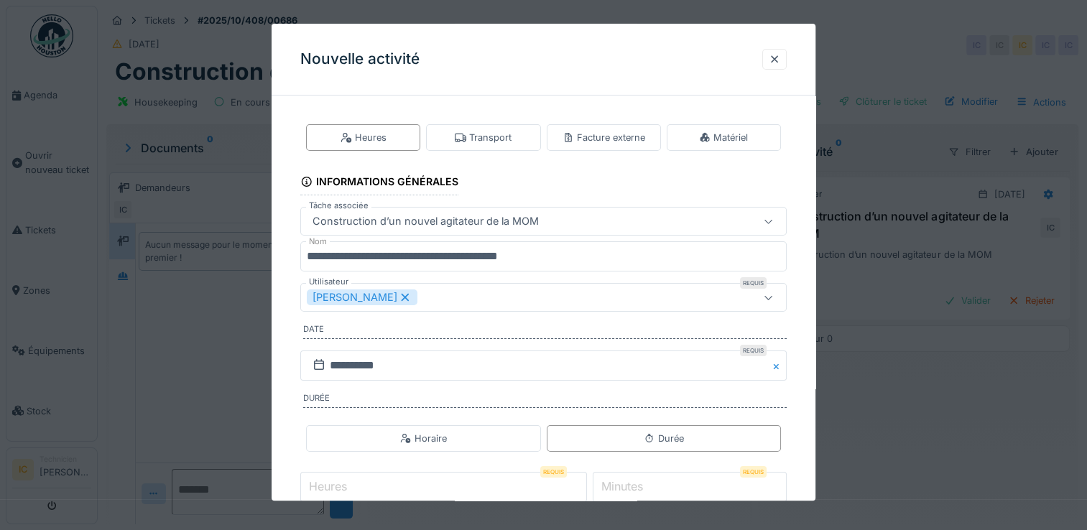
scroll to position [72, 0]
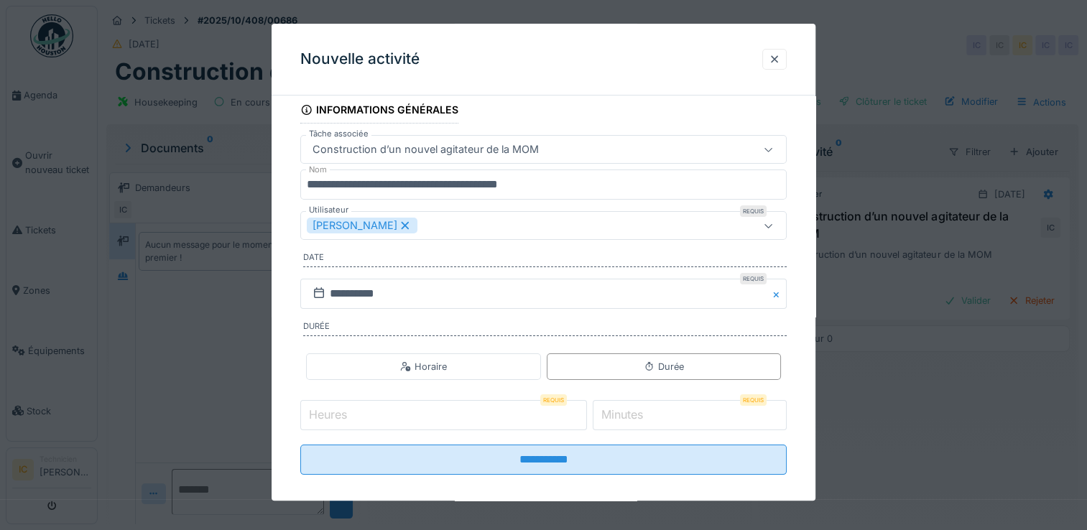
click at [520, 415] on input "Heures" at bounding box center [443, 415] width 287 height 30
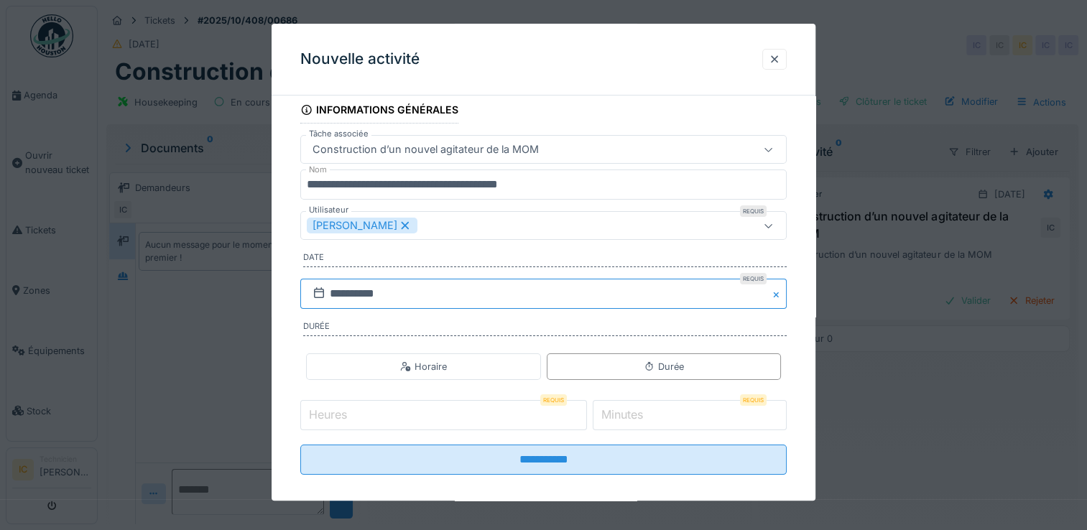
click at [397, 300] on input "**********" at bounding box center [543, 294] width 486 height 30
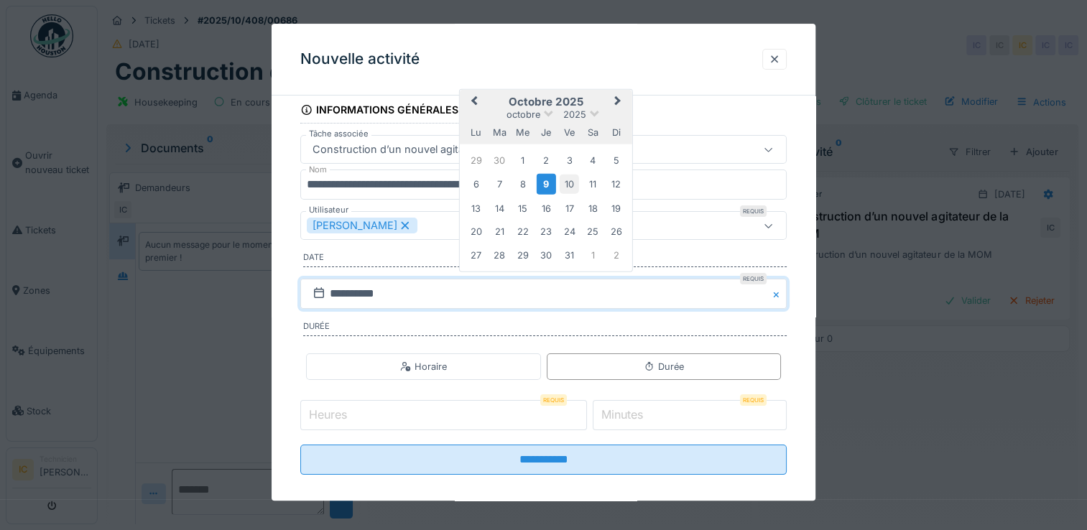
click at [566, 182] on div "10" at bounding box center [569, 184] width 19 height 19
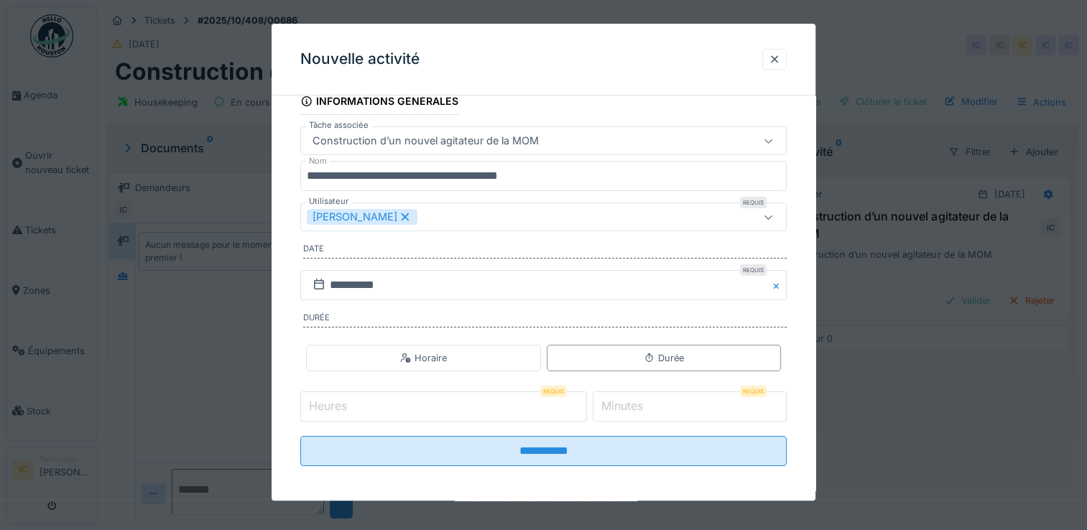
scroll to position [83, 0]
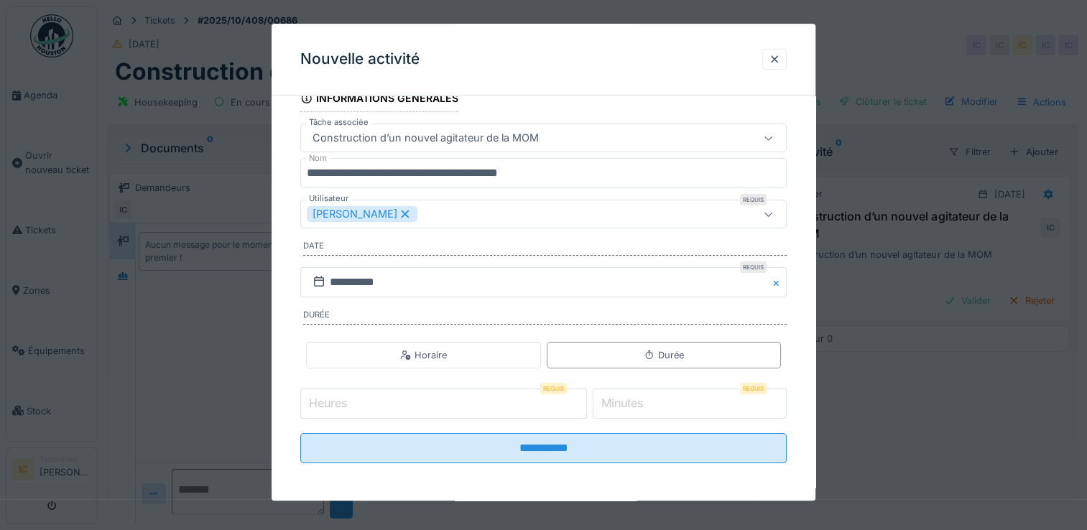
click at [550, 395] on input "Heures" at bounding box center [443, 404] width 287 height 30
type input "*"
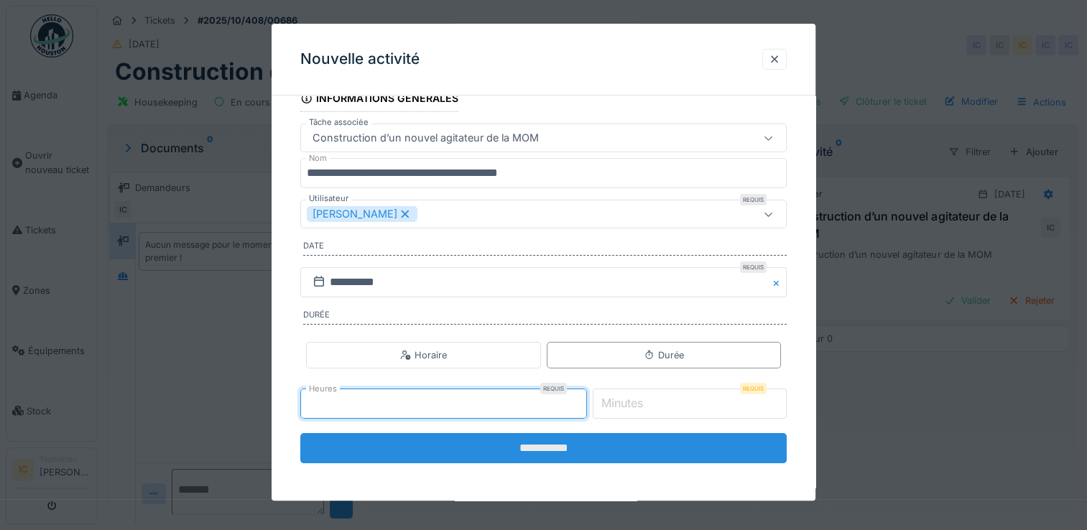
type input "*"
click at [560, 450] on input "**********" at bounding box center [543, 448] width 486 height 30
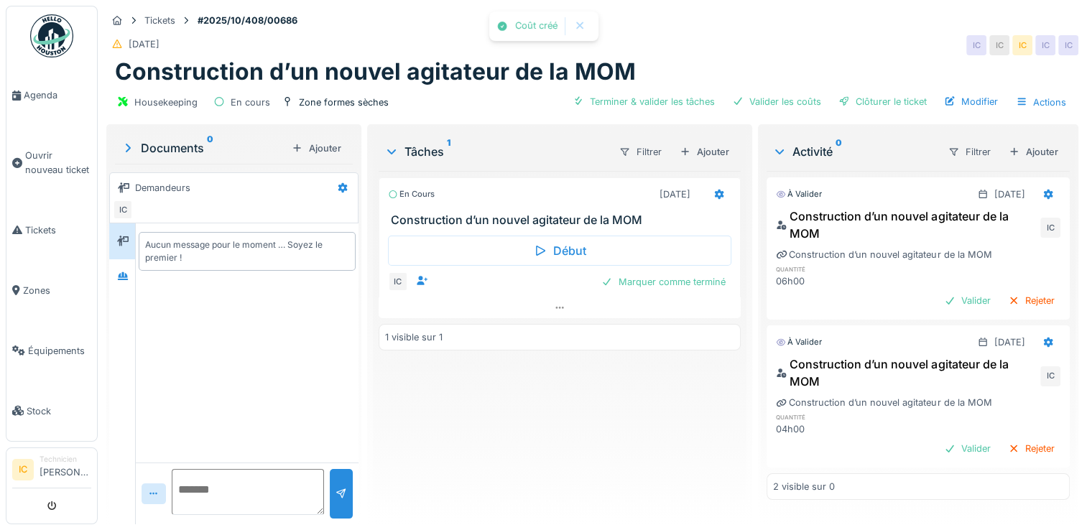
scroll to position [6, 0]
click at [704, 142] on div "Ajouter" at bounding box center [704, 151] width 61 height 19
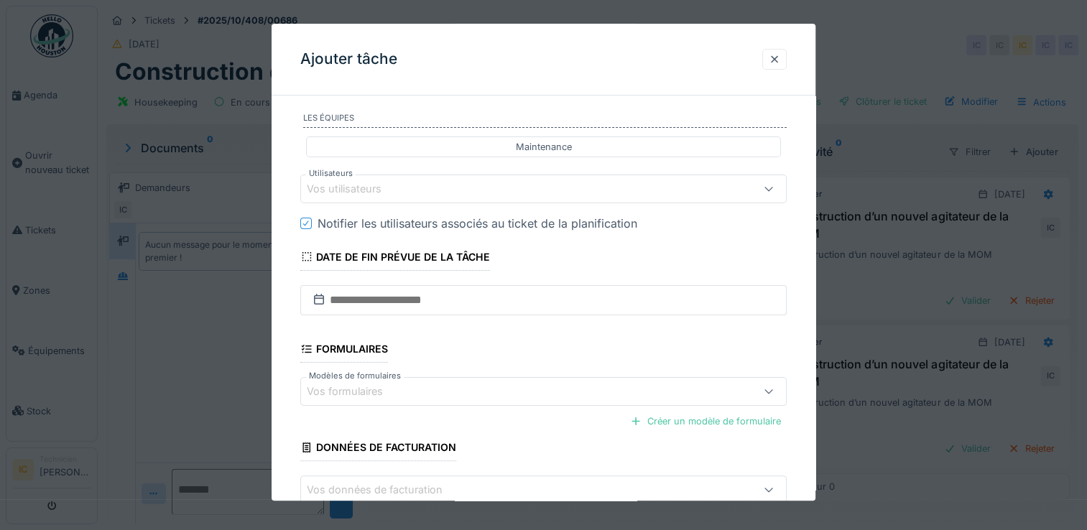
scroll to position [287, 0]
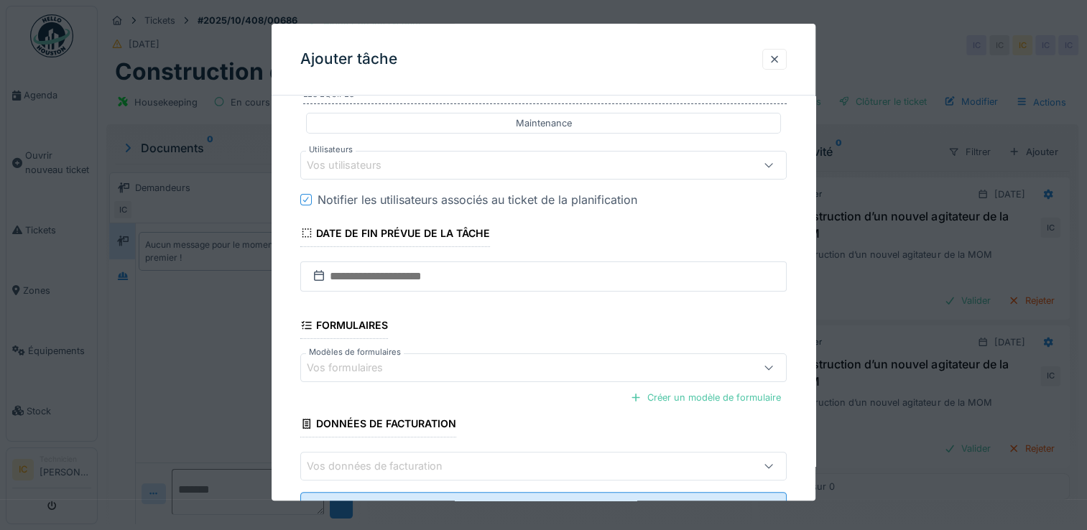
click at [838, 41] on div at bounding box center [543, 265] width 1087 height 530
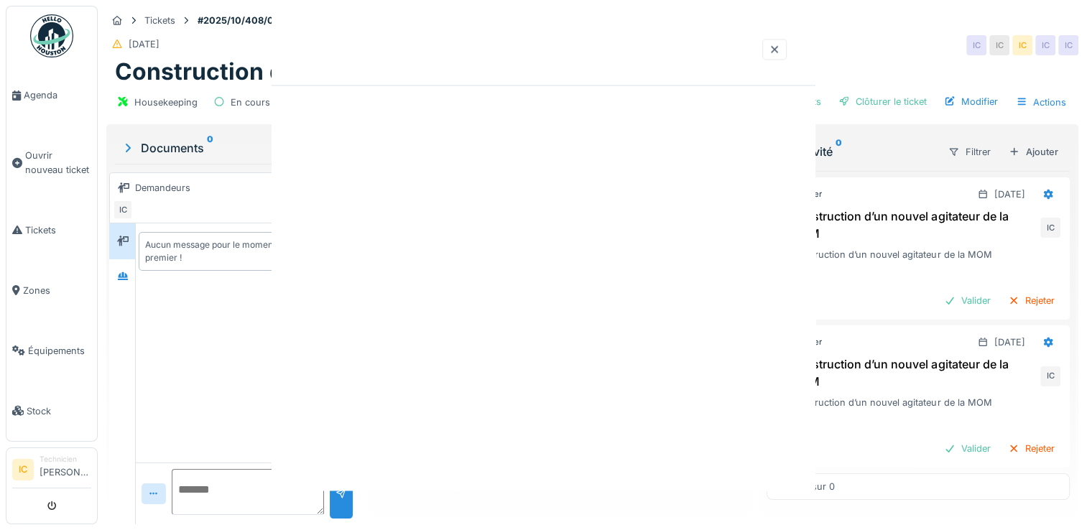
scroll to position [0, 0]
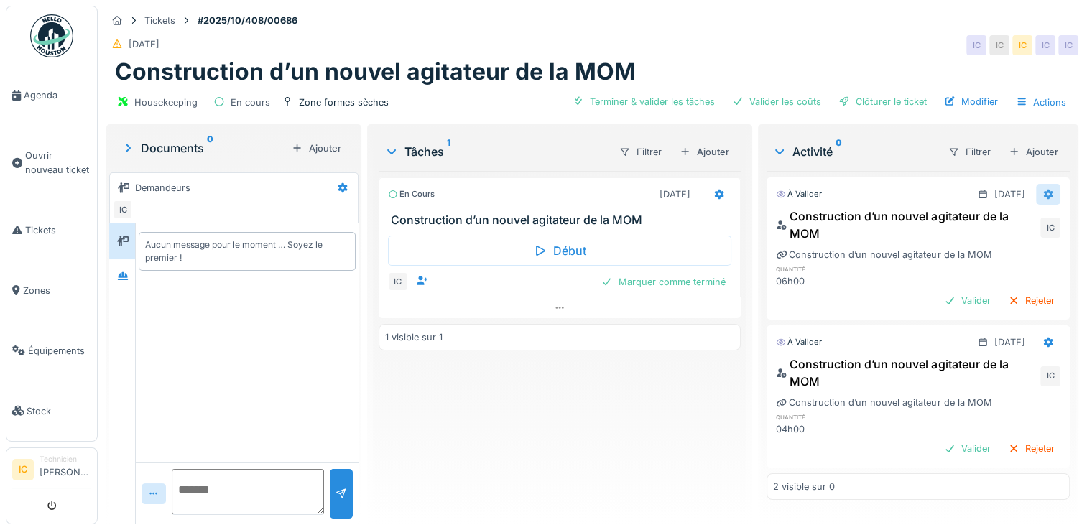
click at [1044, 189] on icon at bounding box center [1048, 194] width 9 height 10
click at [826, 291] on div "Valider Rejeter" at bounding box center [918, 300] width 284 height 19
click at [1044, 189] on icon at bounding box center [1048, 194] width 9 height 10
click at [972, 211] on div "Modifier" at bounding box center [978, 219] width 70 height 22
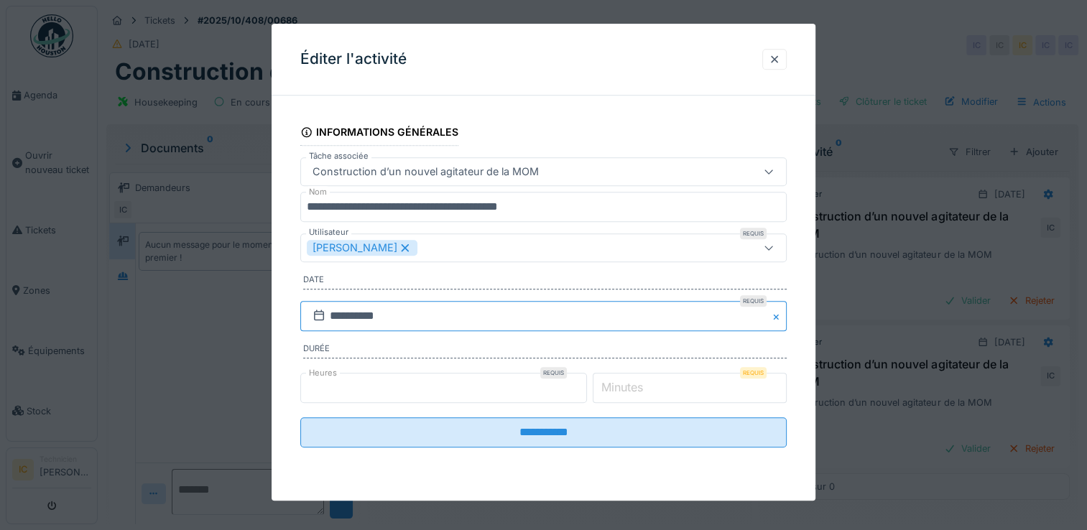
click at [360, 316] on input "**********" at bounding box center [543, 316] width 486 height 30
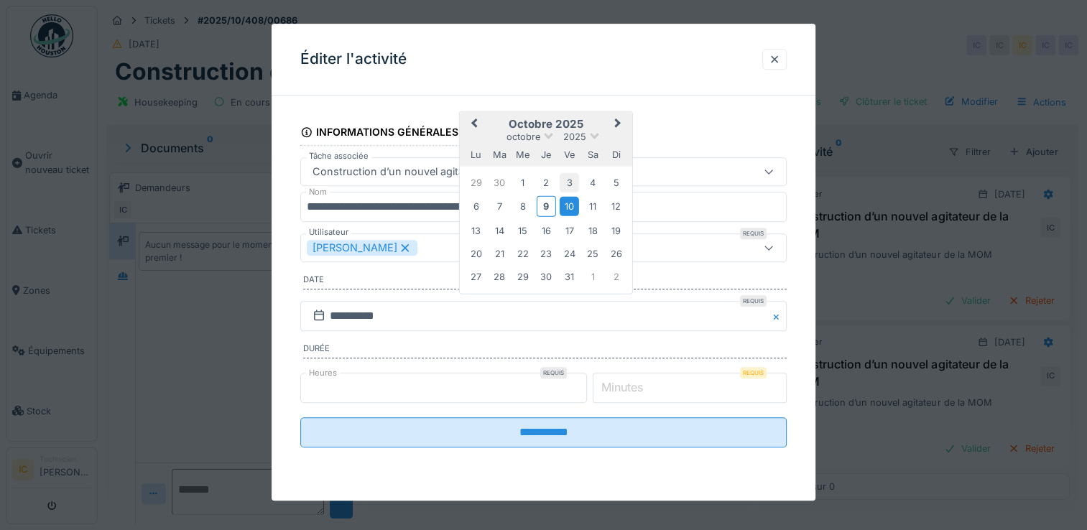
click at [570, 182] on div "3" at bounding box center [569, 181] width 19 height 19
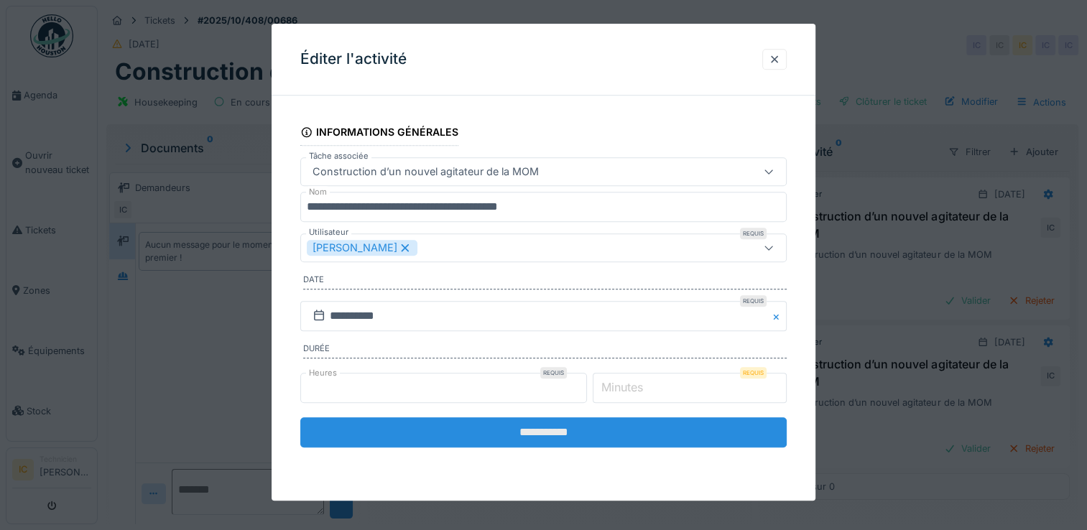
click at [518, 431] on input "**********" at bounding box center [543, 432] width 486 height 30
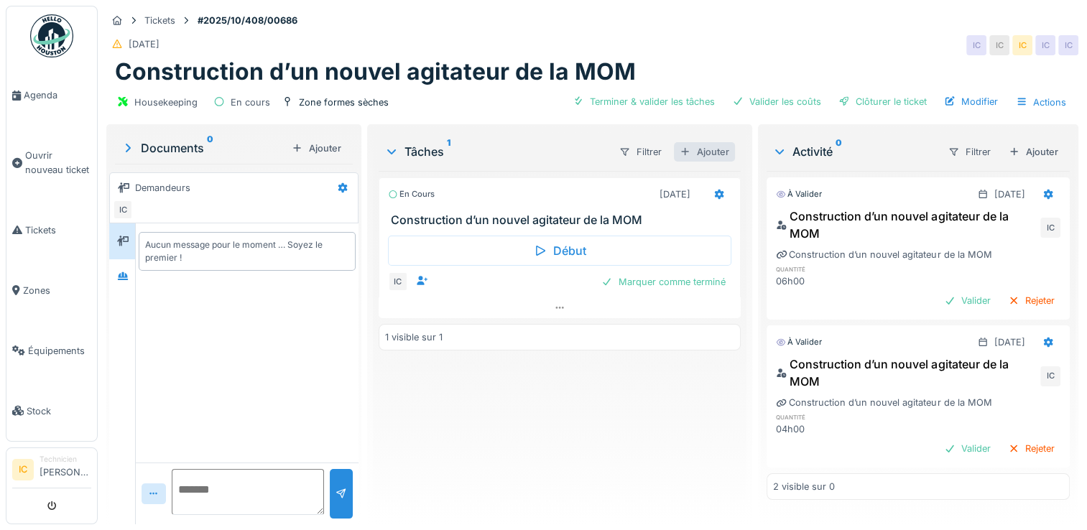
click at [695, 147] on div "Ajouter" at bounding box center [704, 151] width 61 height 19
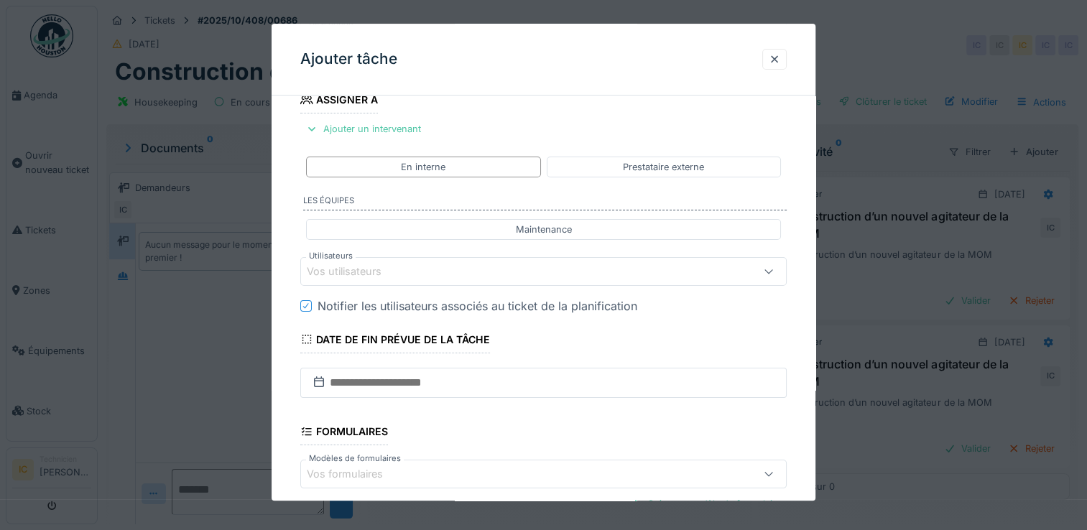
scroll to position [215, 0]
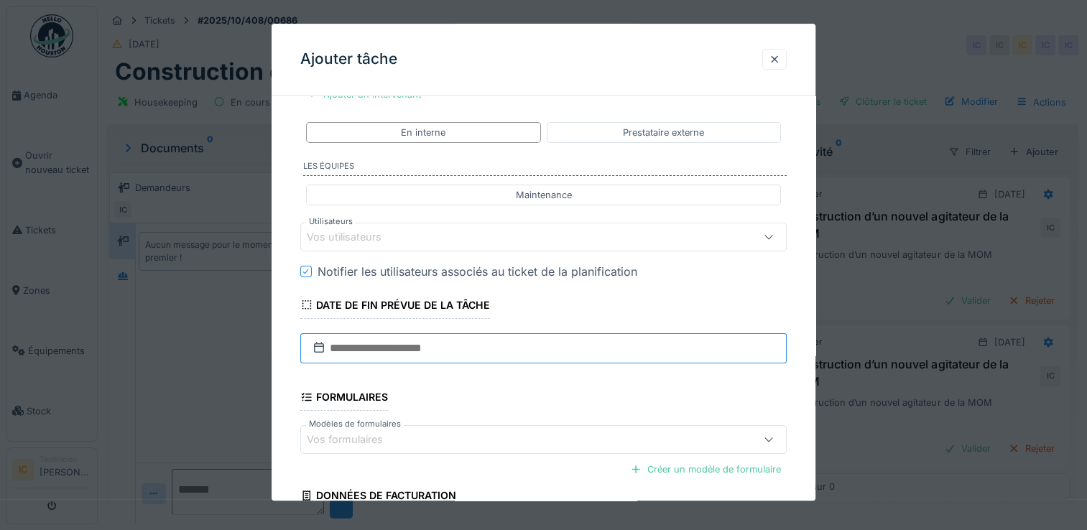
click at [393, 345] on input "text" at bounding box center [543, 348] width 486 height 30
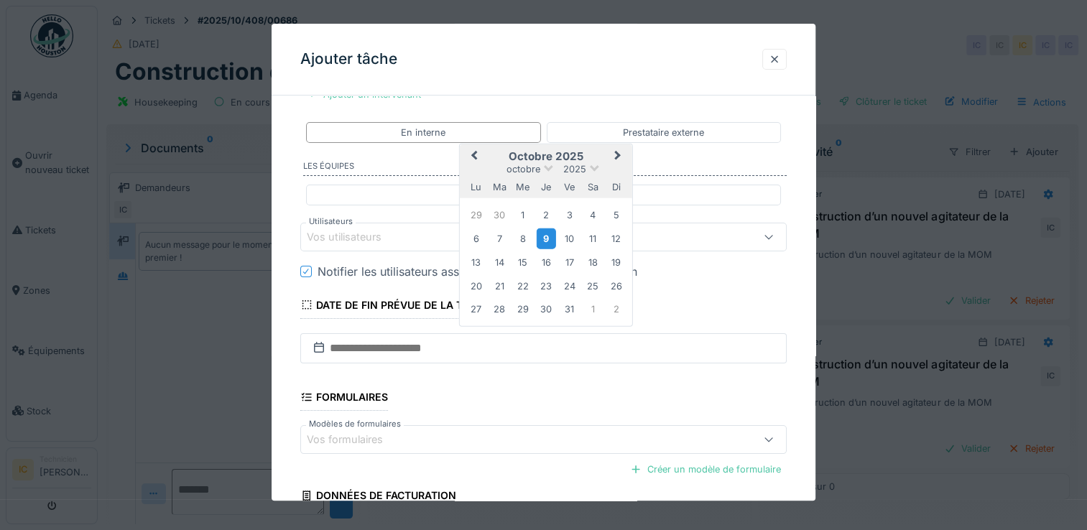
click at [544, 232] on div "9" at bounding box center [545, 238] width 19 height 21
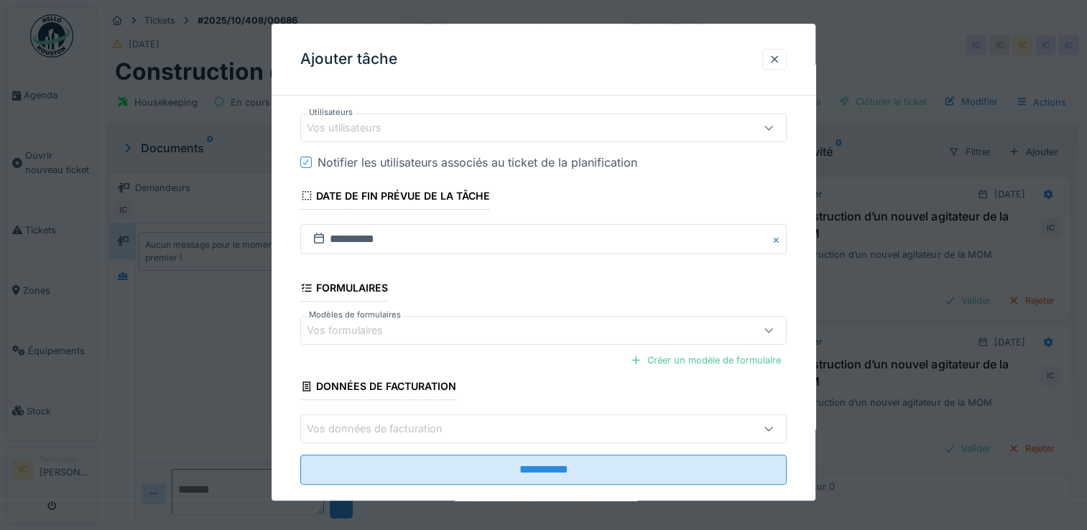
scroll to position [346, 0]
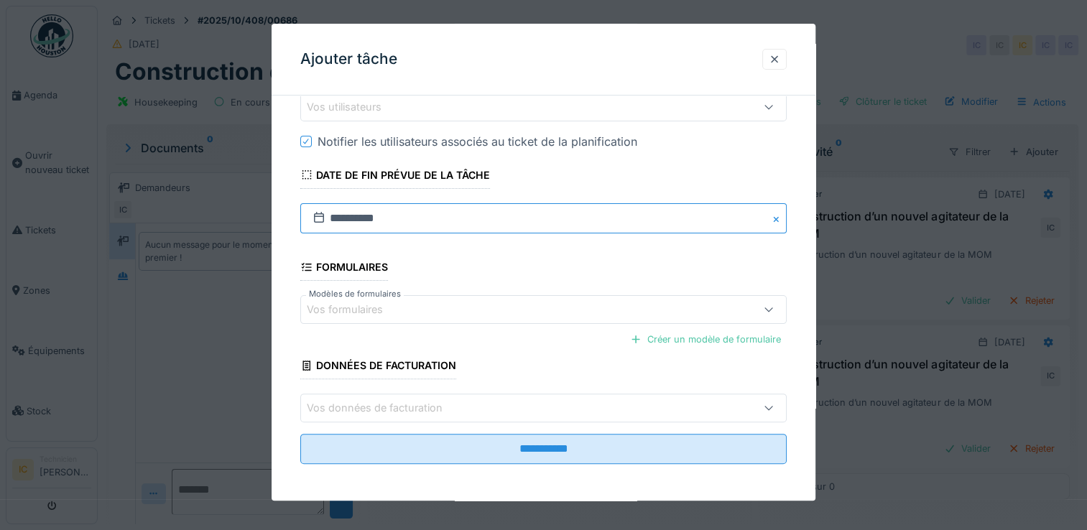
click at [356, 211] on input "**********" at bounding box center [543, 218] width 486 height 30
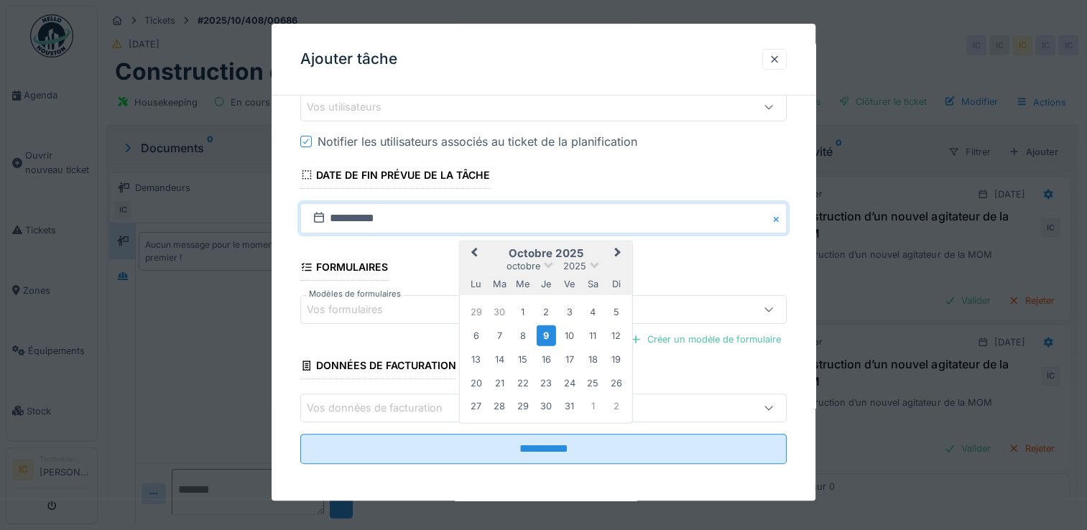
click at [747, 165] on fieldset "**********" at bounding box center [543, 119] width 486 height 714
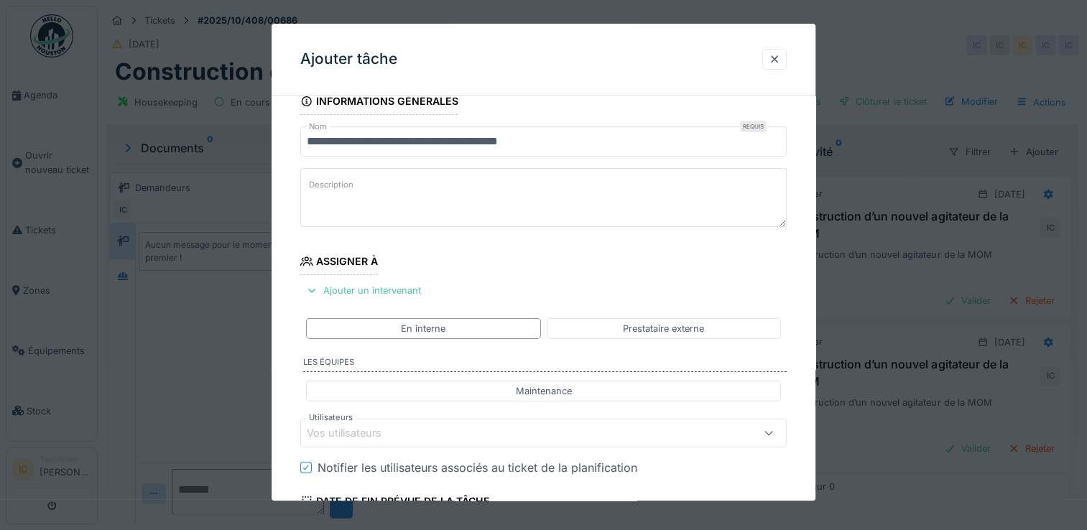
scroll to position [0, 0]
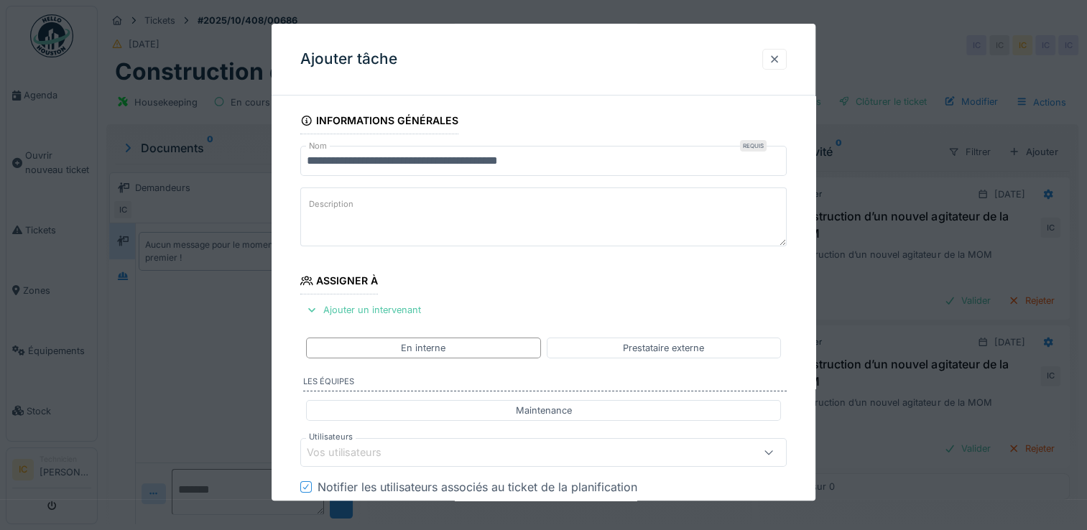
click at [774, 67] on div at bounding box center [774, 59] width 24 height 21
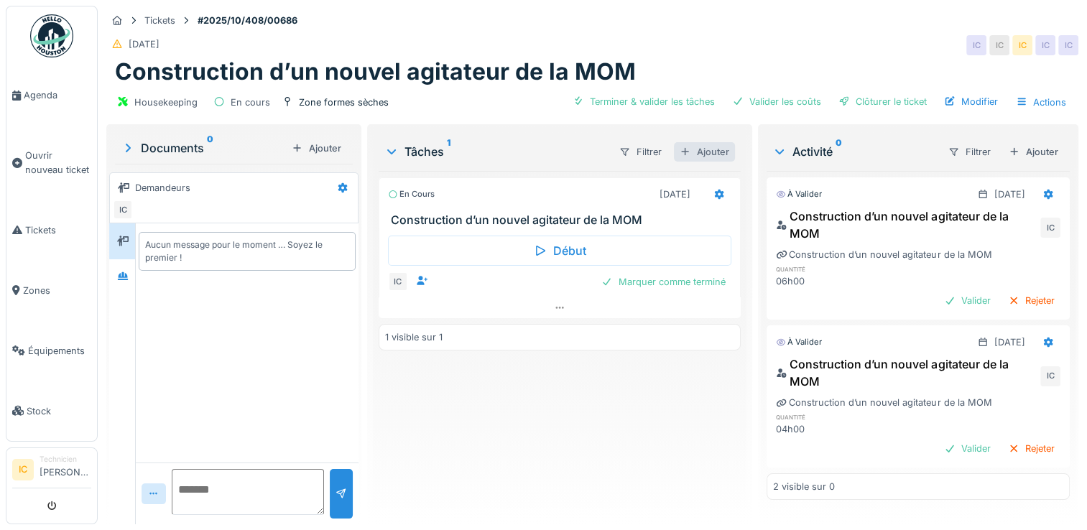
click at [718, 142] on div "Ajouter" at bounding box center [704, 151] width 61 height 19
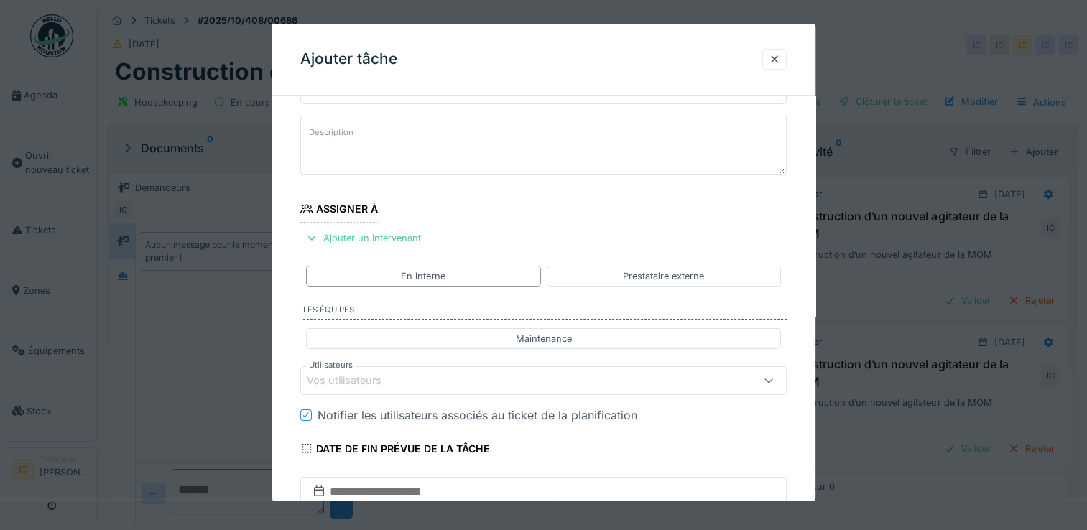
scroll to position [346, 0]
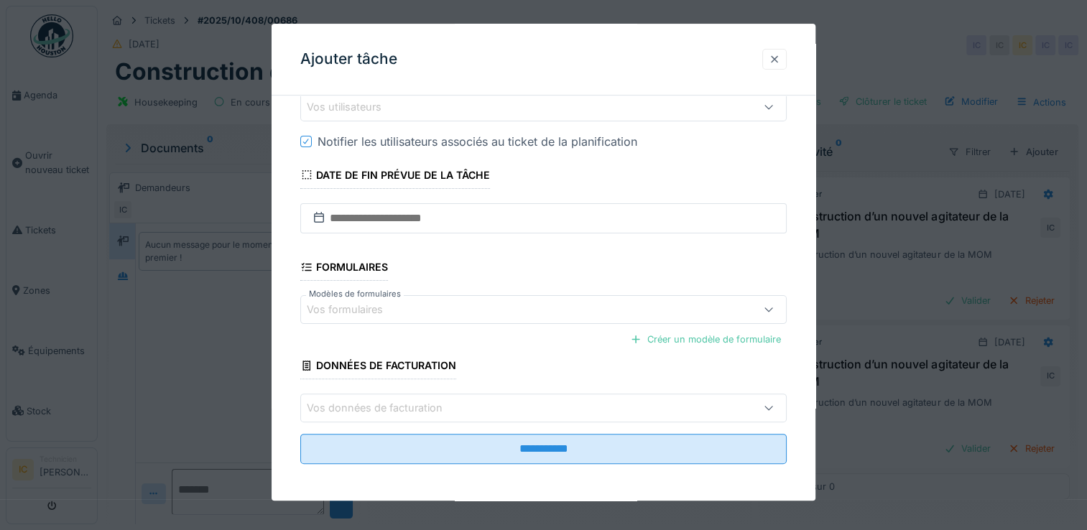
click at [777, 62] on div at bounding box center [774, 59] width 11 height 14
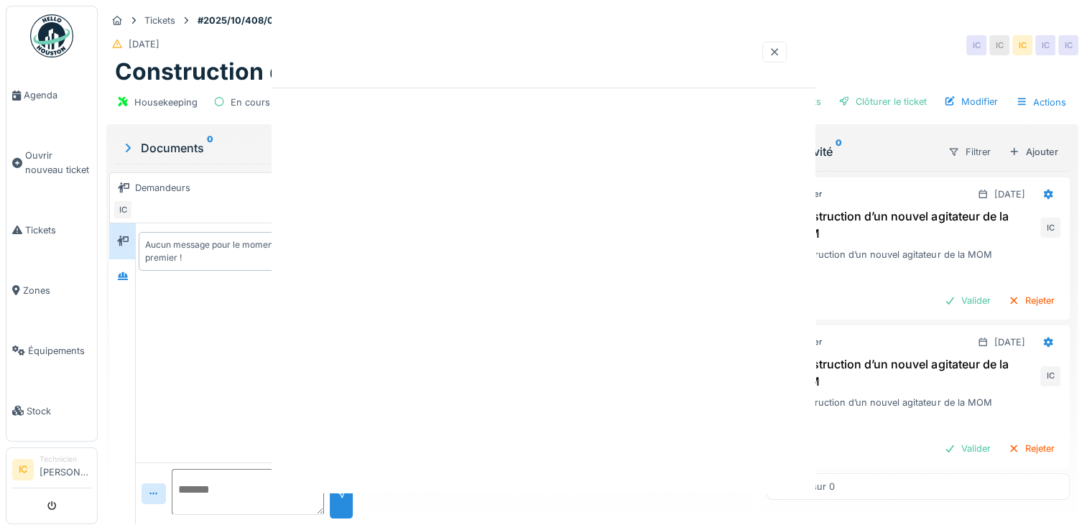
scroll to position [0, 0]
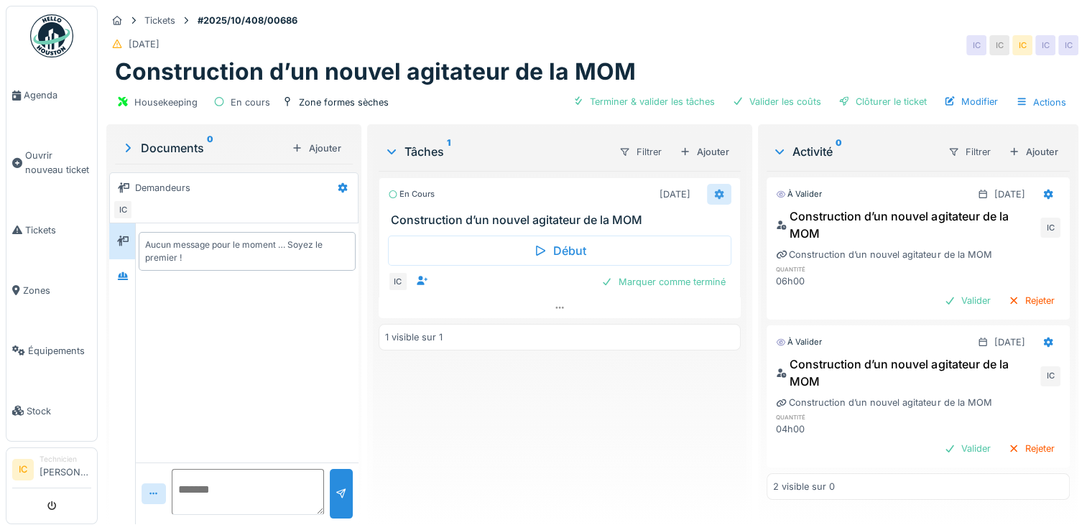
click at [715, 187] on div at bounding box center [718, 194] width 11 height 14
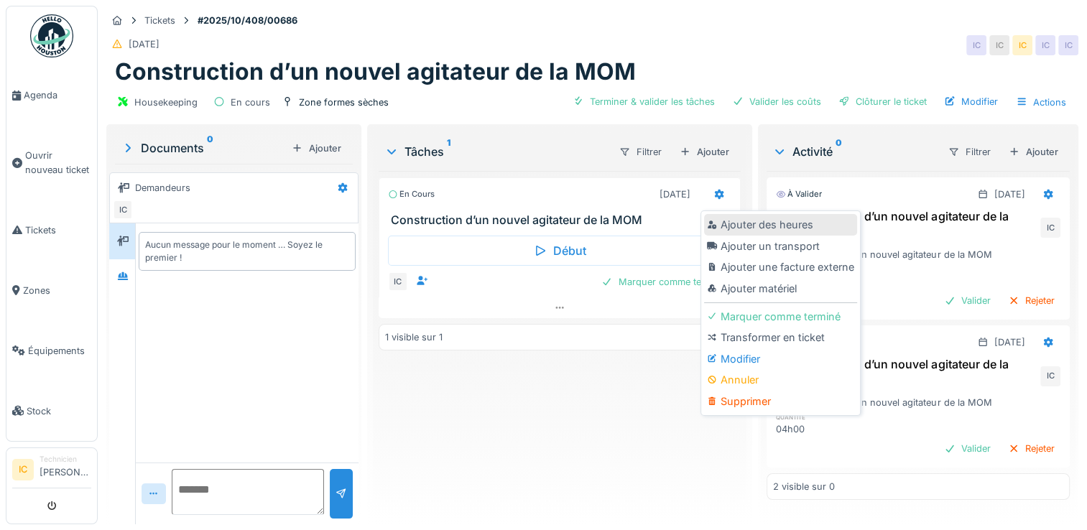
click at [757, 220] on div "Ajouter des heures" at bounding box center [780, 225] width 153 height 22
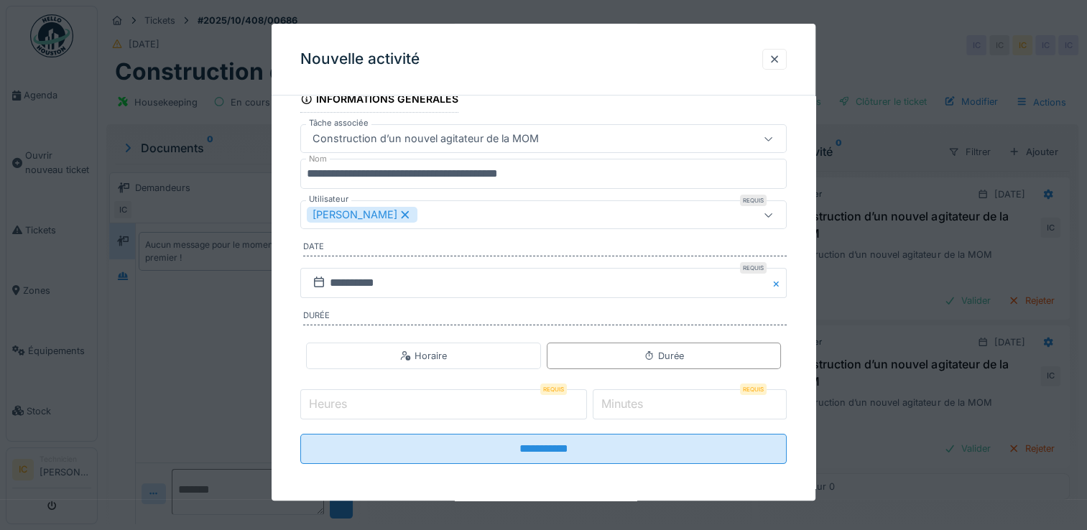
scroll to position [83, 0]
click at [552, 404] on input "Heures" at bounding box center [443, 404] width 287 height 30
click at [780, 59] on div at bounding box center [774, 59] width 11 height 14
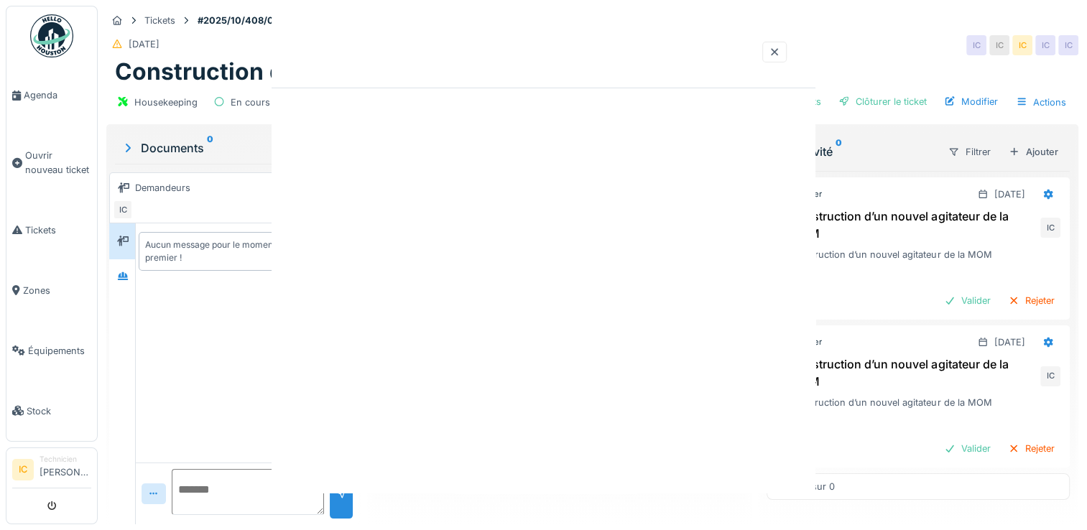
scroll to position [0, 0]
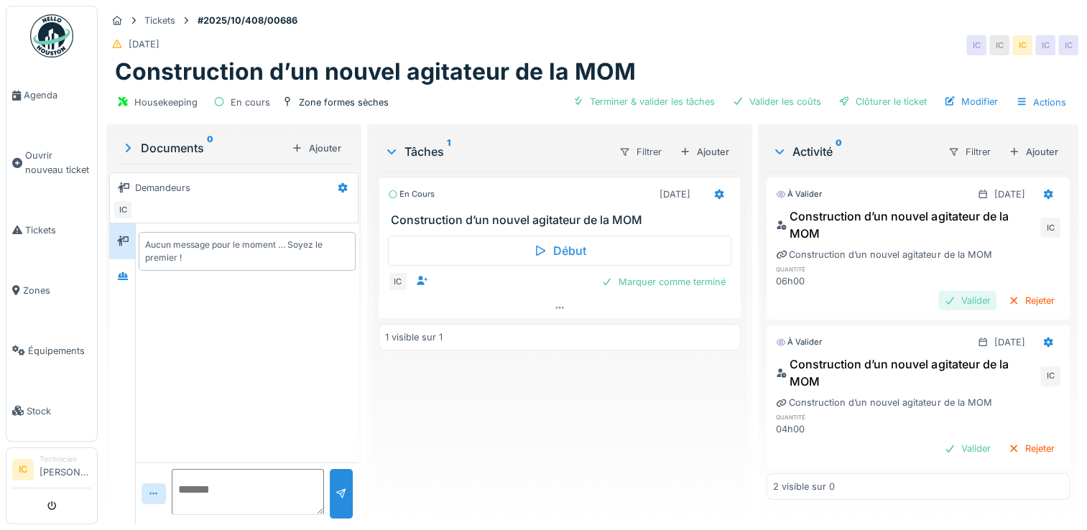
click at [938, 291] on div "Valider" at bounding box center [967, 300] width 58 height 19
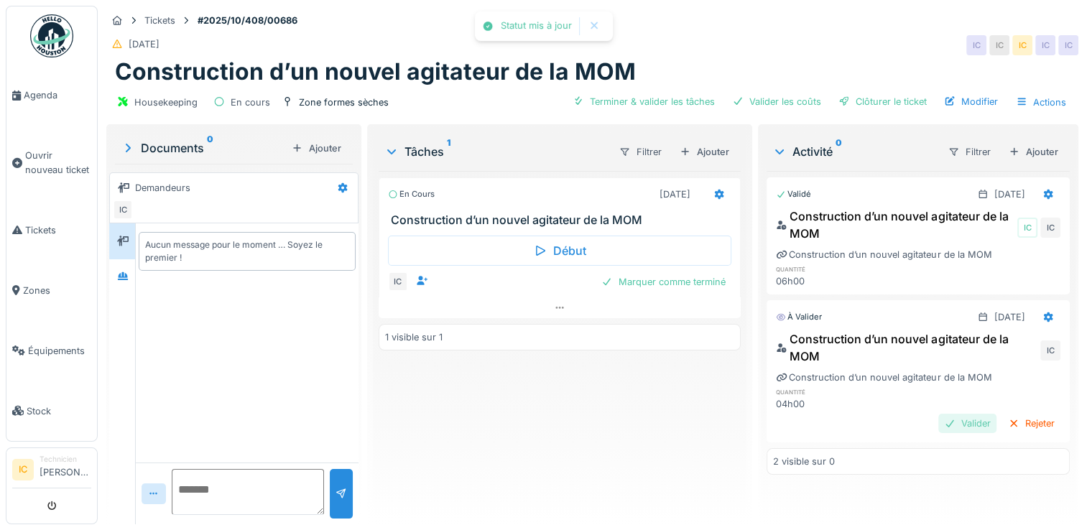
click at [938, 415] on div "Valider" at bounding box center [967, 423] width 58 height 19
